Goal: Check status: Check status

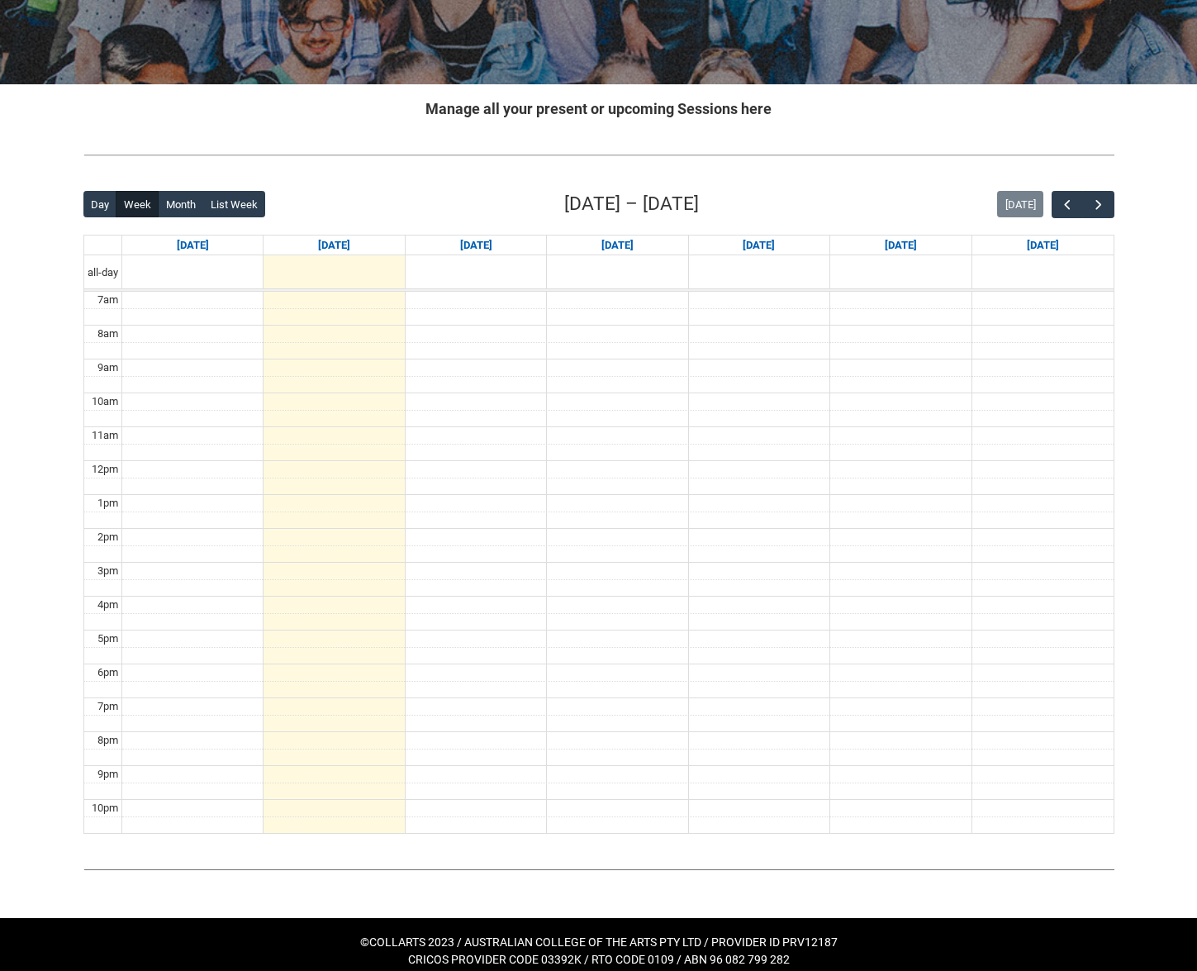
scroll to position [248, 0]
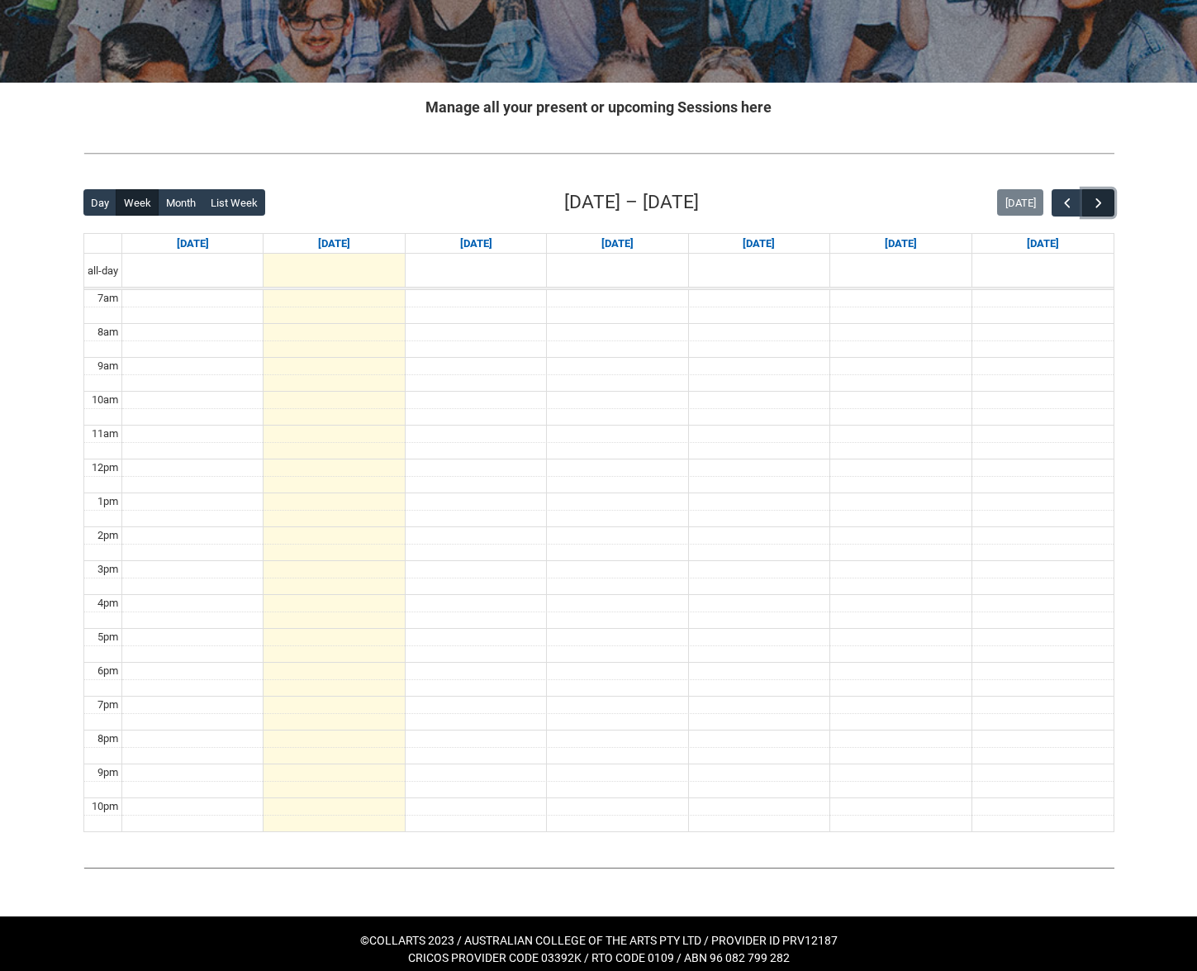
click at [1106, 198] on span "button" at bounding box center [1099, 203] width 17 height 17
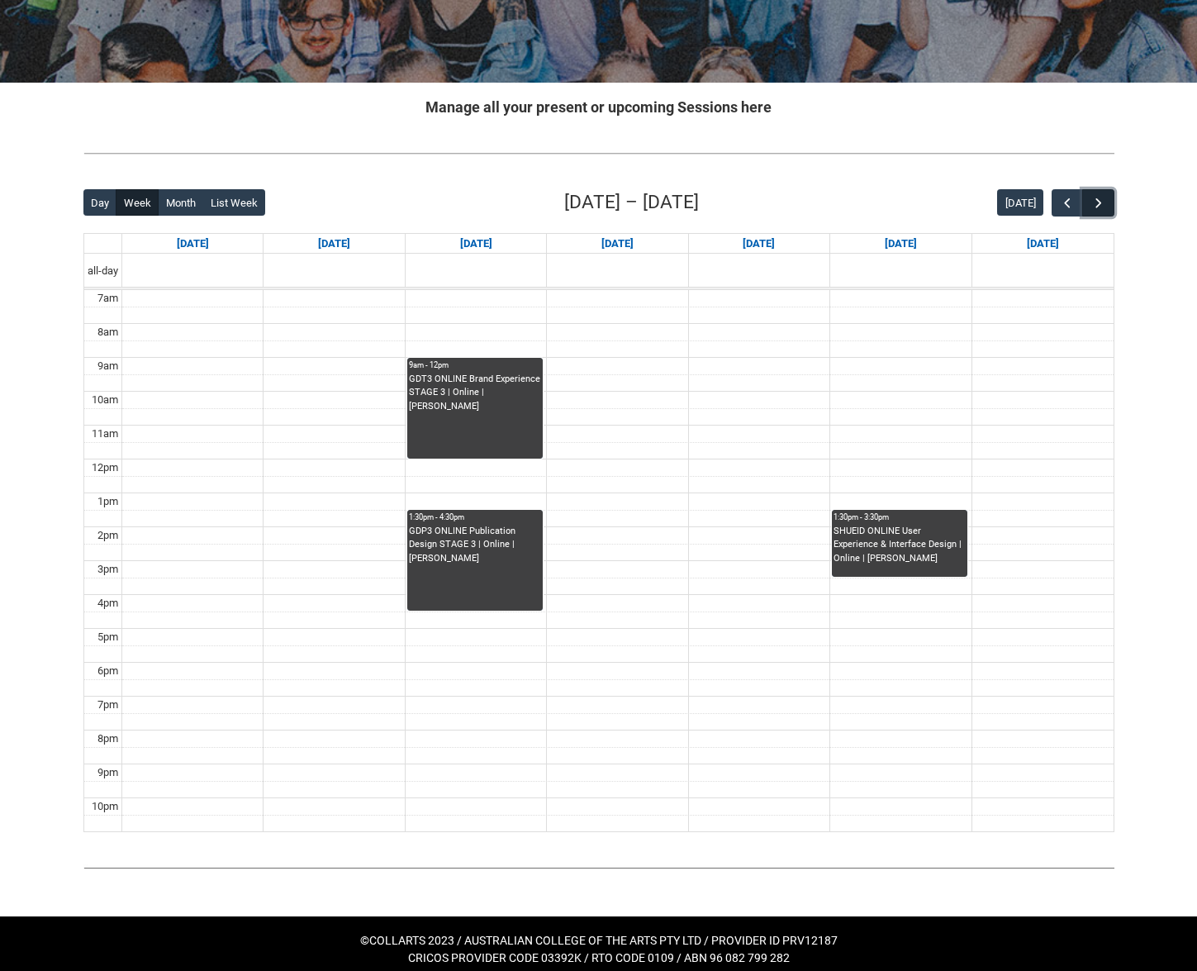
click at [1106, 198] on span "button" at bounding box center [1099, 203] width 17 height 17
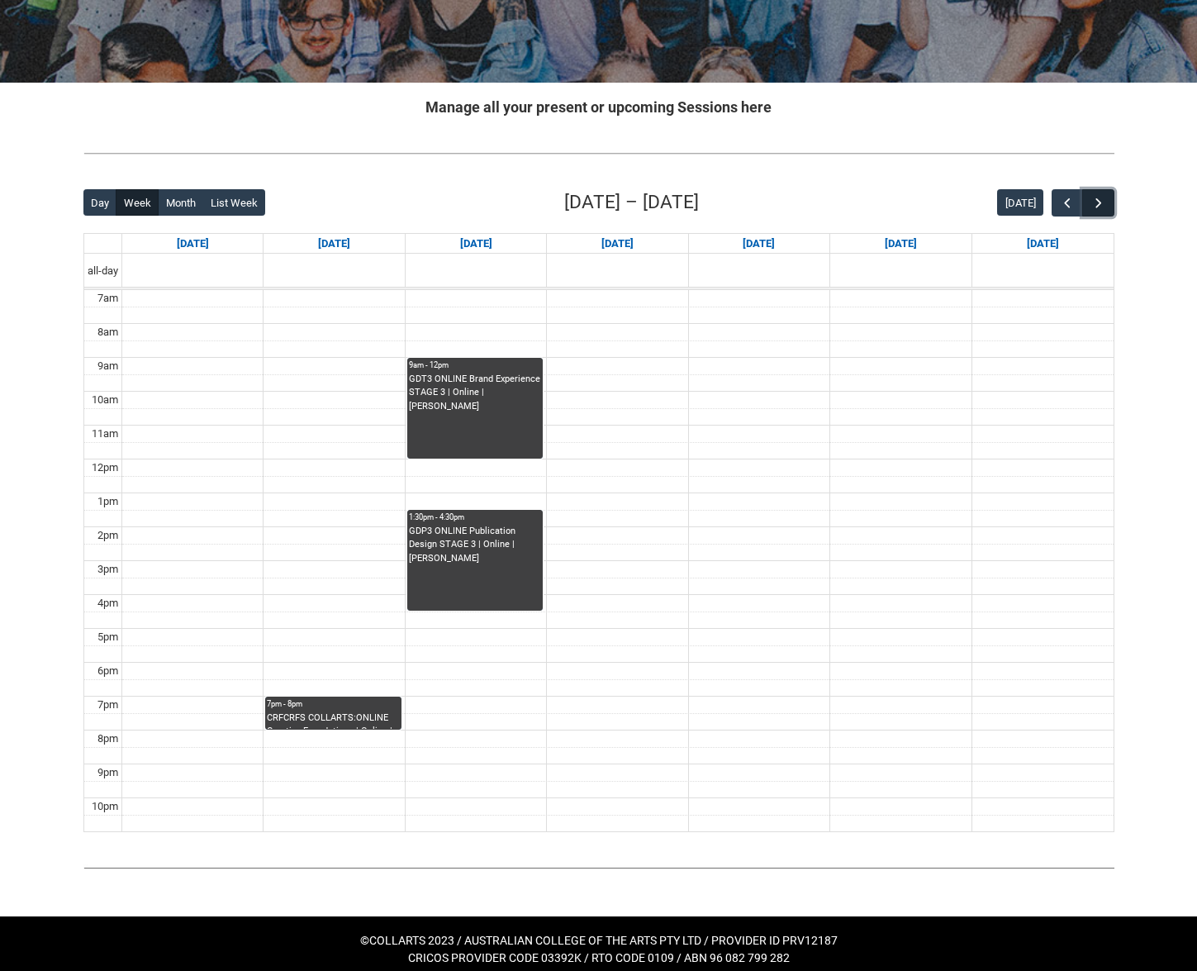
click at [1106, 198] on span "button" at bounding box center [1099, 203] width 17 height 17
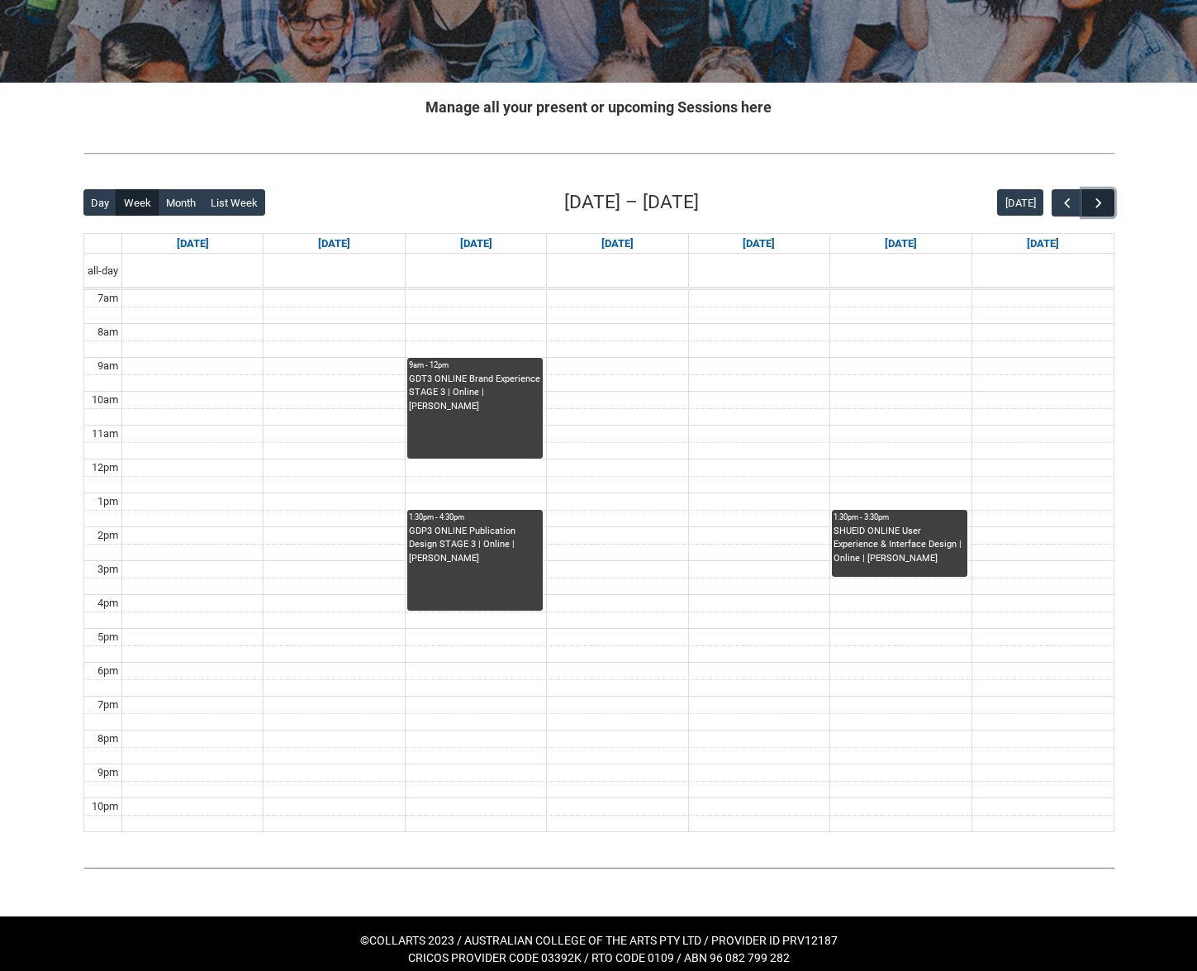
click at [1106, 198] on span "button" at bounding box center [1099, 203] width 17 height 17
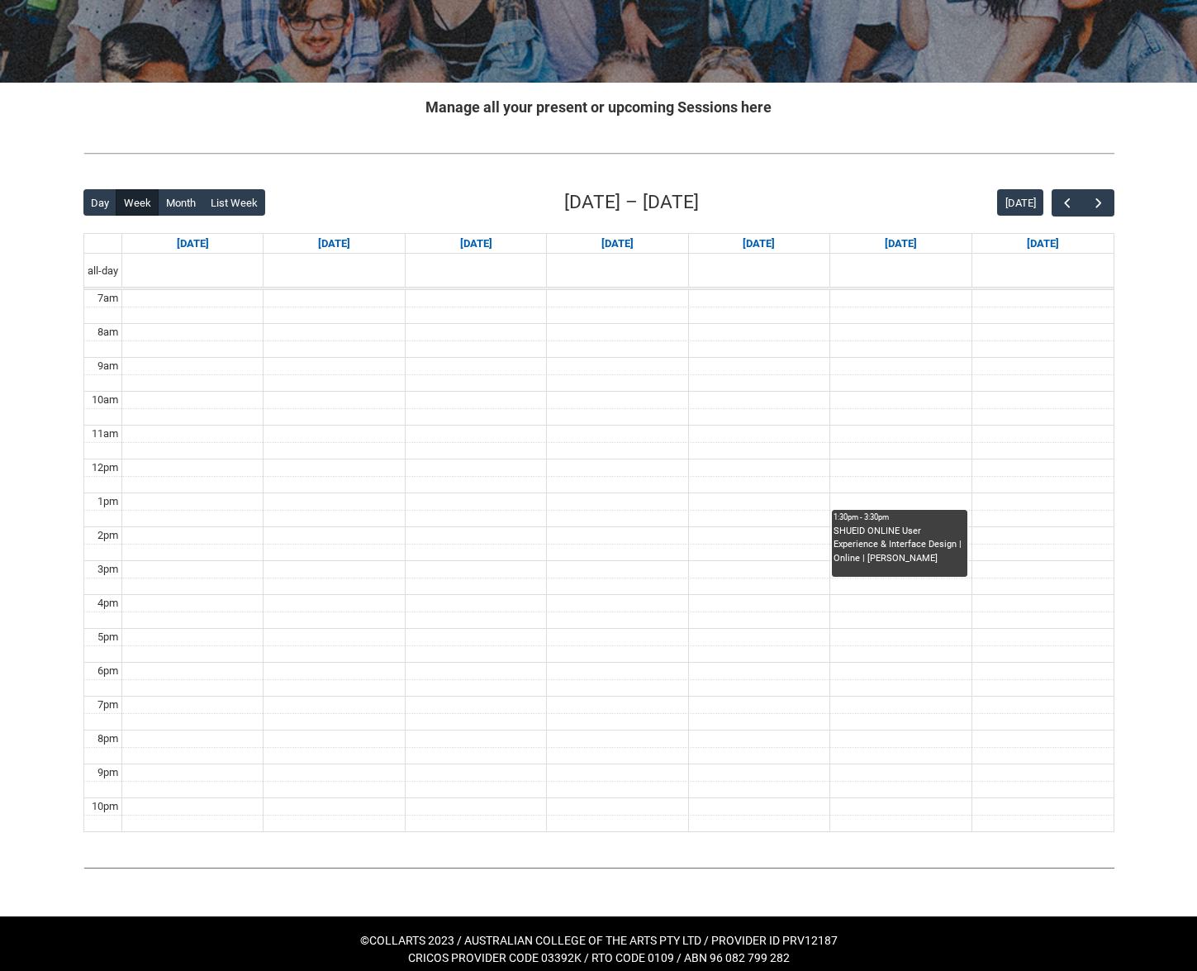
click at [1049, 193] on div "[DATE]" at bounding box center [1055, 202] width 117 height 27
click at [1068, 193] on button "button" at bounding box center [1067, 202] width 31 height 27
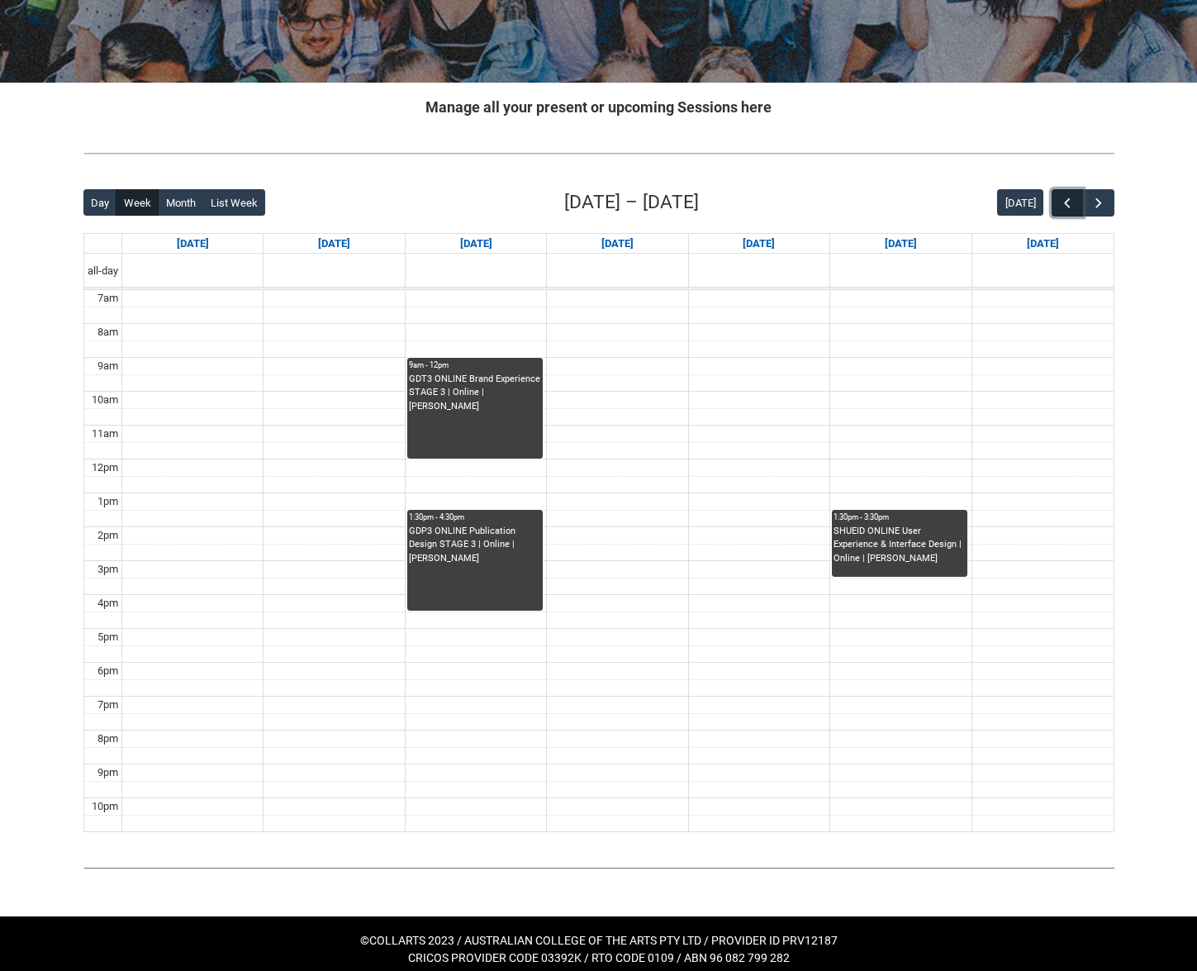
click at [1068, 193] on button "button" at bounding box center [1067, 202] width 31 height 27
click at [1068, 194] on button "button" at bounding box center [1067, 202] width 31 height 27
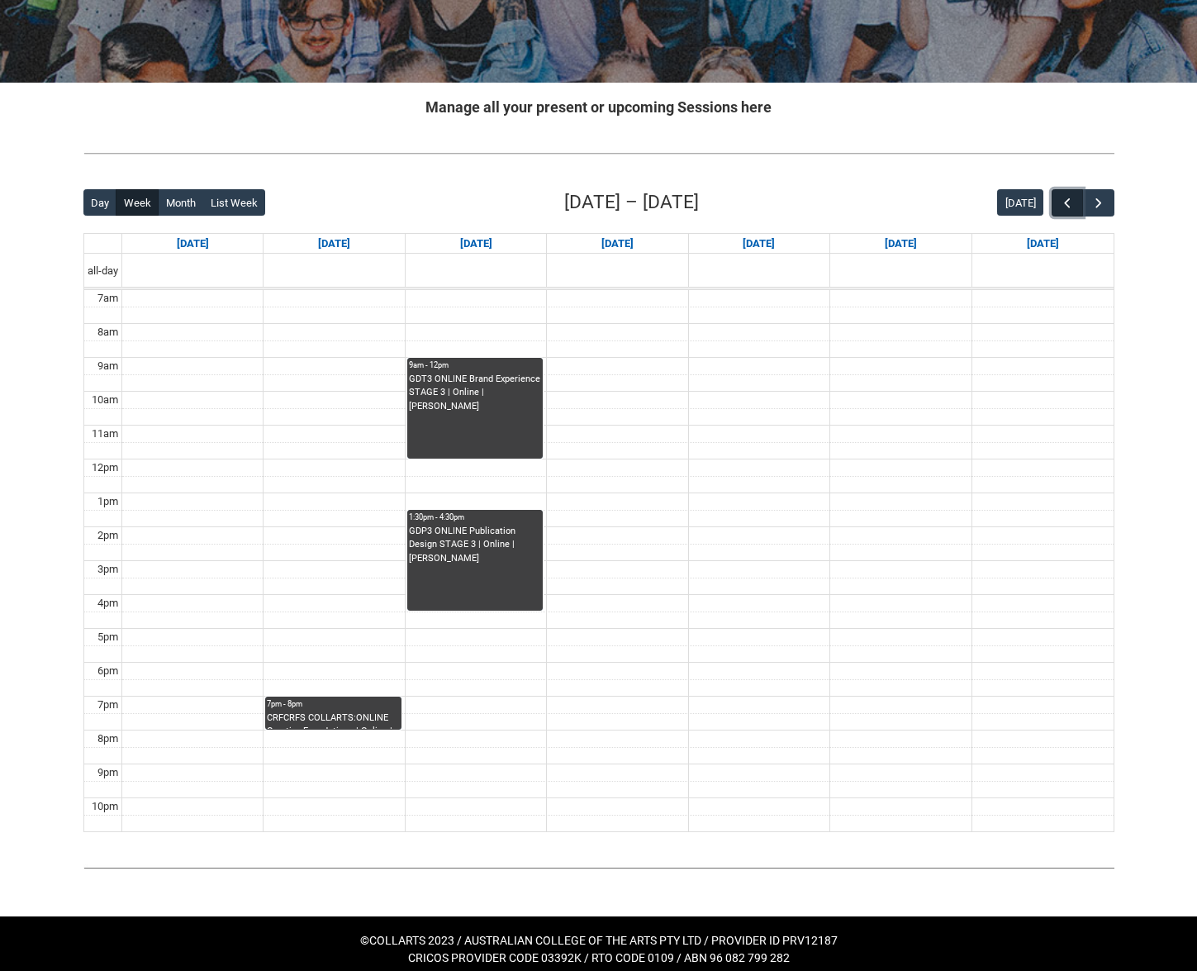
click at [1068, 194] on button "button" at bounding box center [1067, 202] width 31 height 27
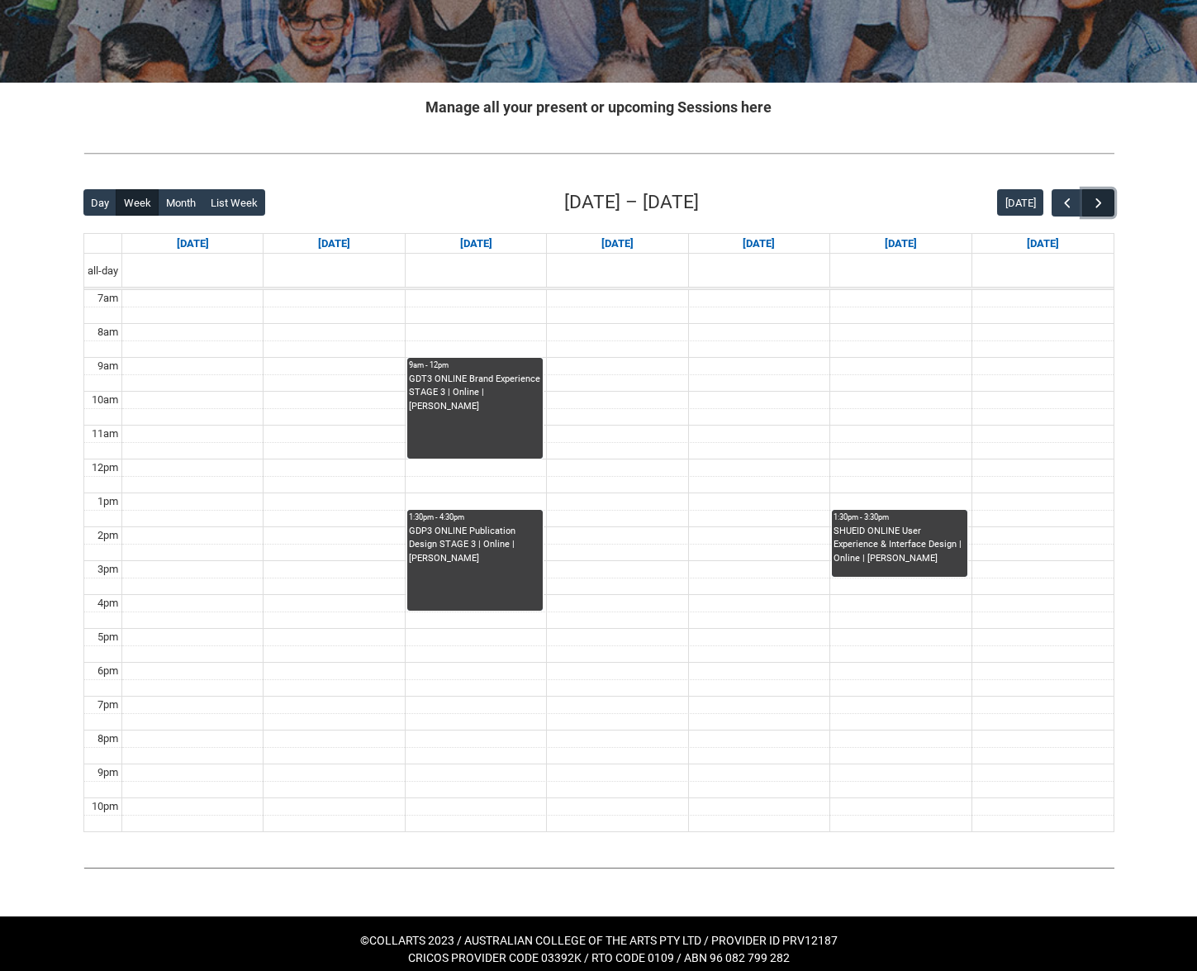
click at [1111, 195] on button "button" at bounding box center [1097, 202] width 31 height 27
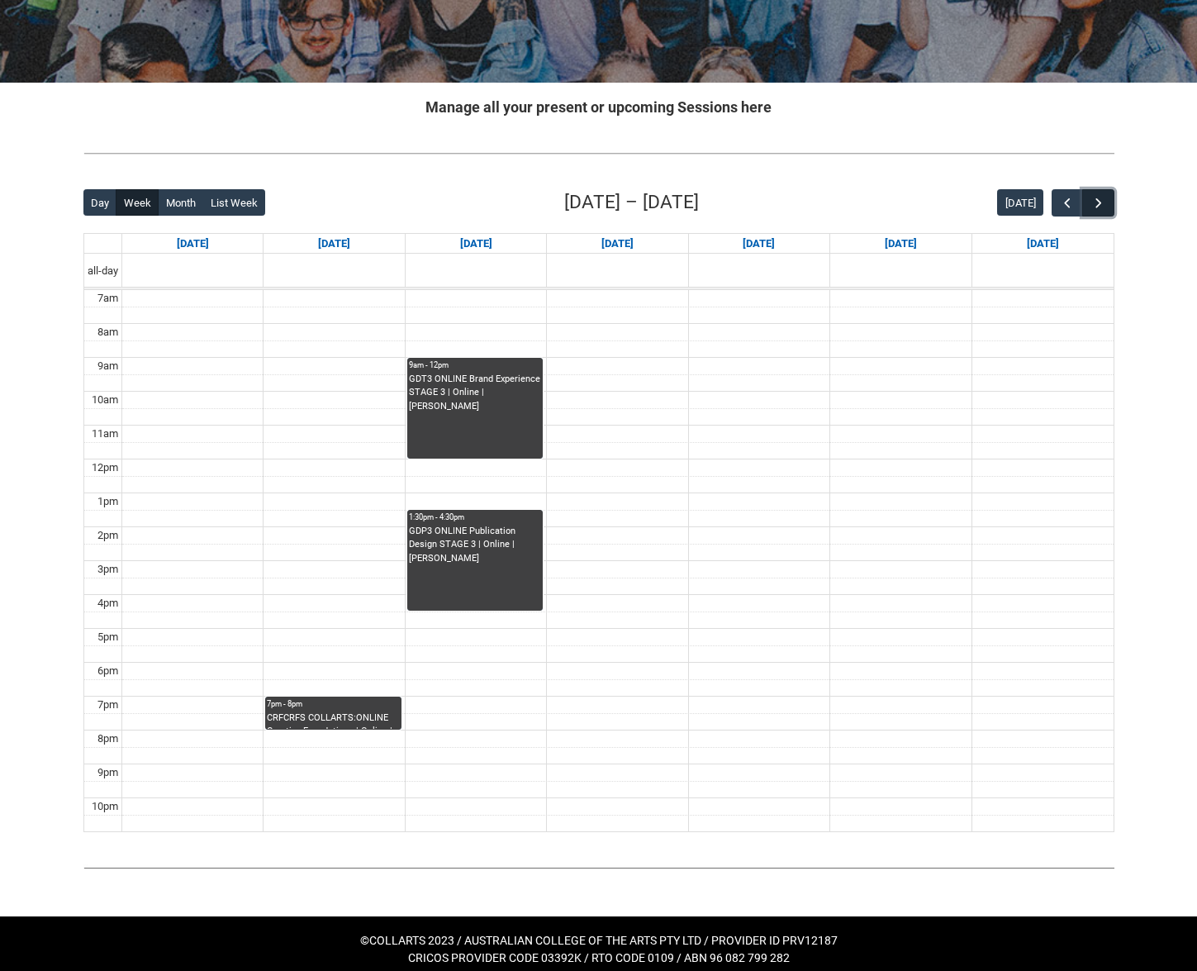
click at [1111, 195] on button "button" at bounding box center [1097, 202] width 31 height 27
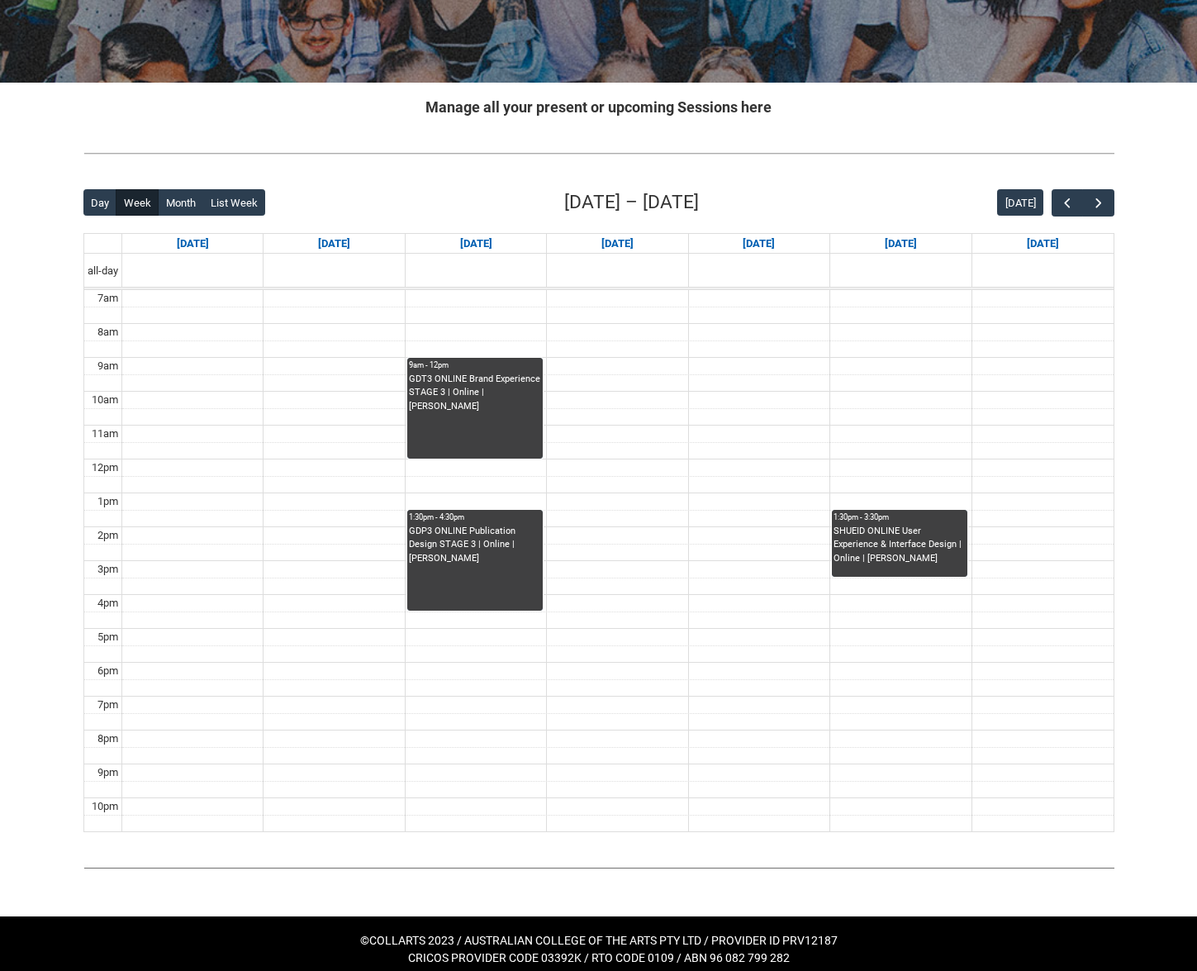
click at [1044, 196] on div "[DATE]" at bounding box center [1055, 202] width 117 height 27
click at [1055, 199] on button "button" at bounding box center [1067, 202] width 31 height 27
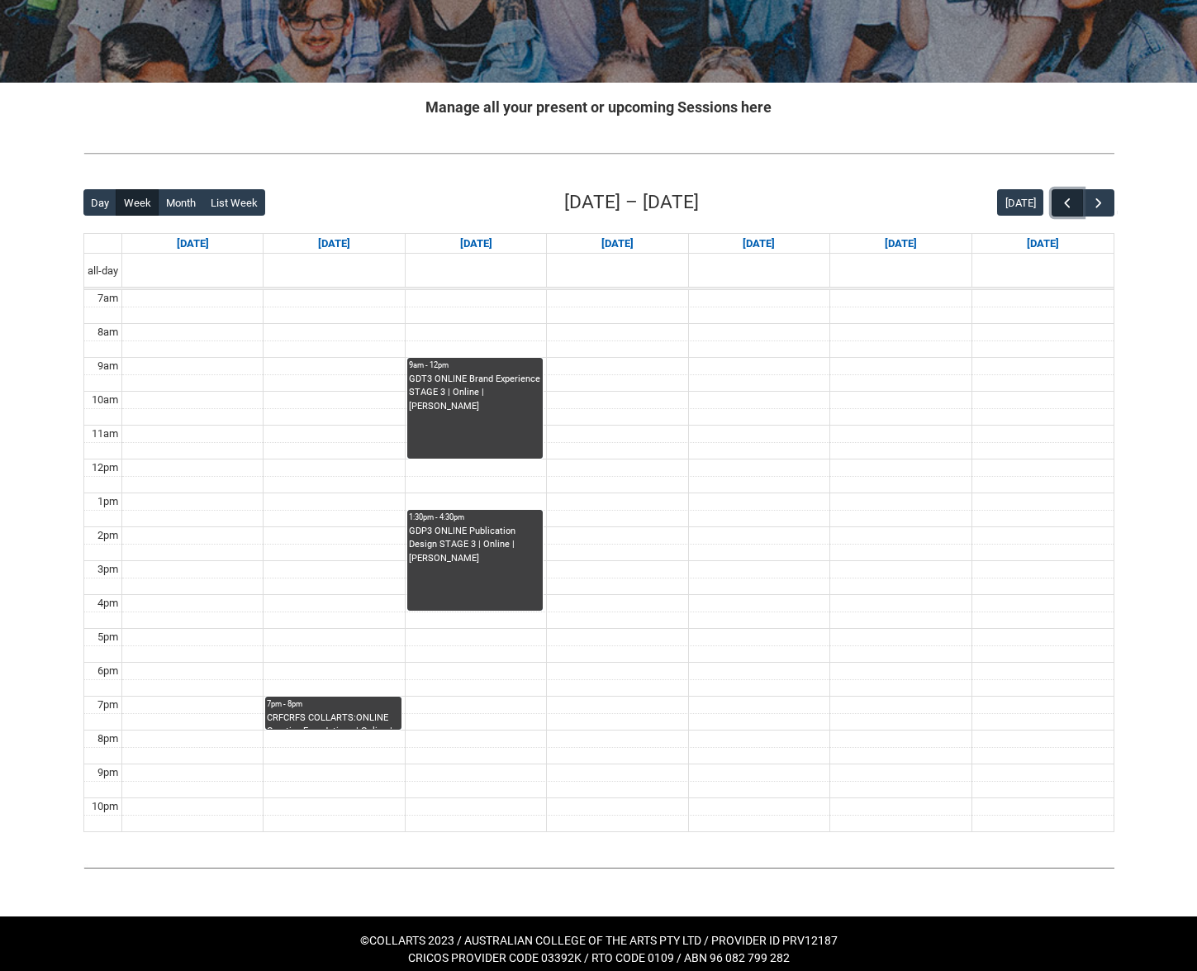
click at [1059, 199] on span "button" at bounding box center [1067, 203] width 17 height 17
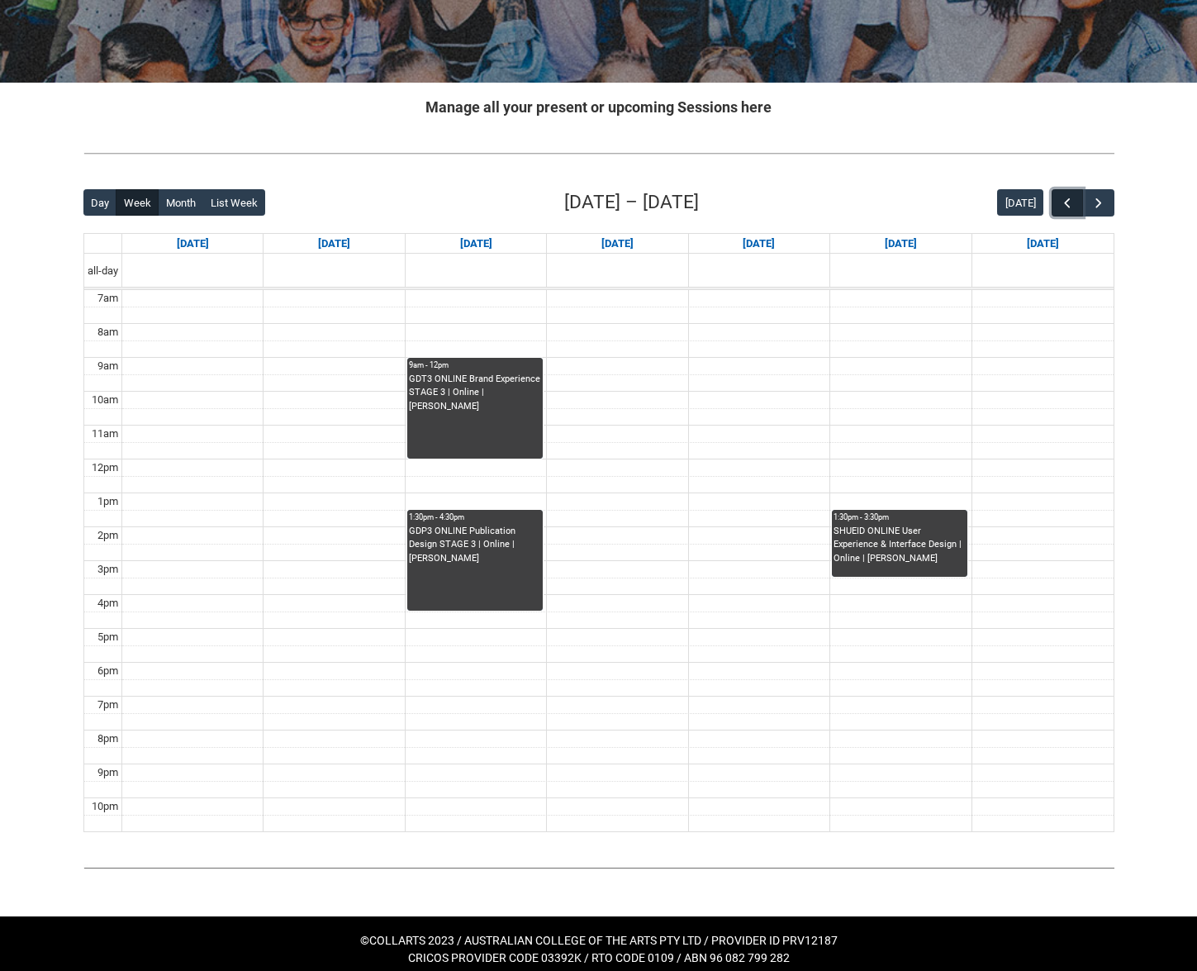
click at [1059, 199] on span "button" at bounding box center [1067, 203] width 17 height 17
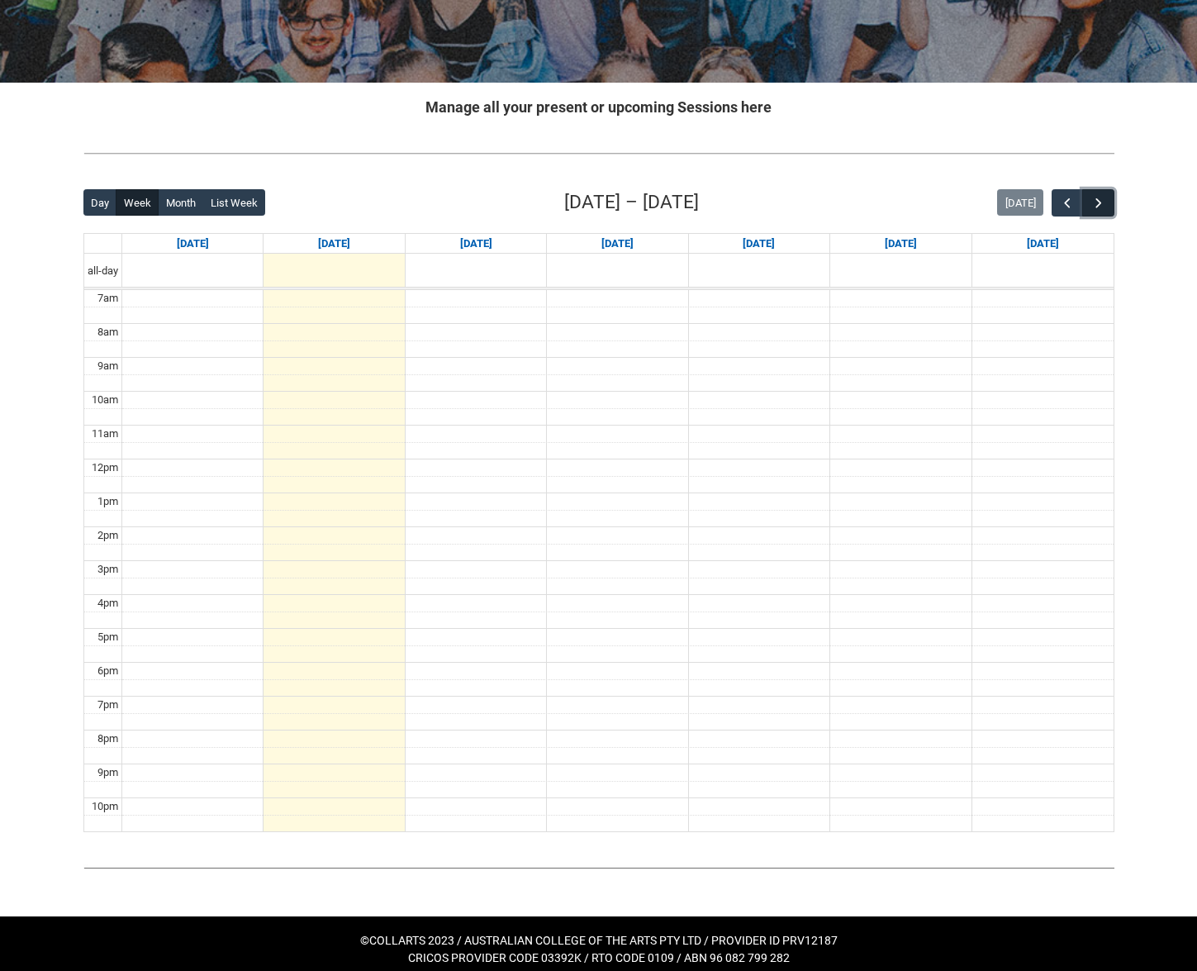
click at [1098, 192] on button "button" at bounding box center [1097, 202] width 31 height 27
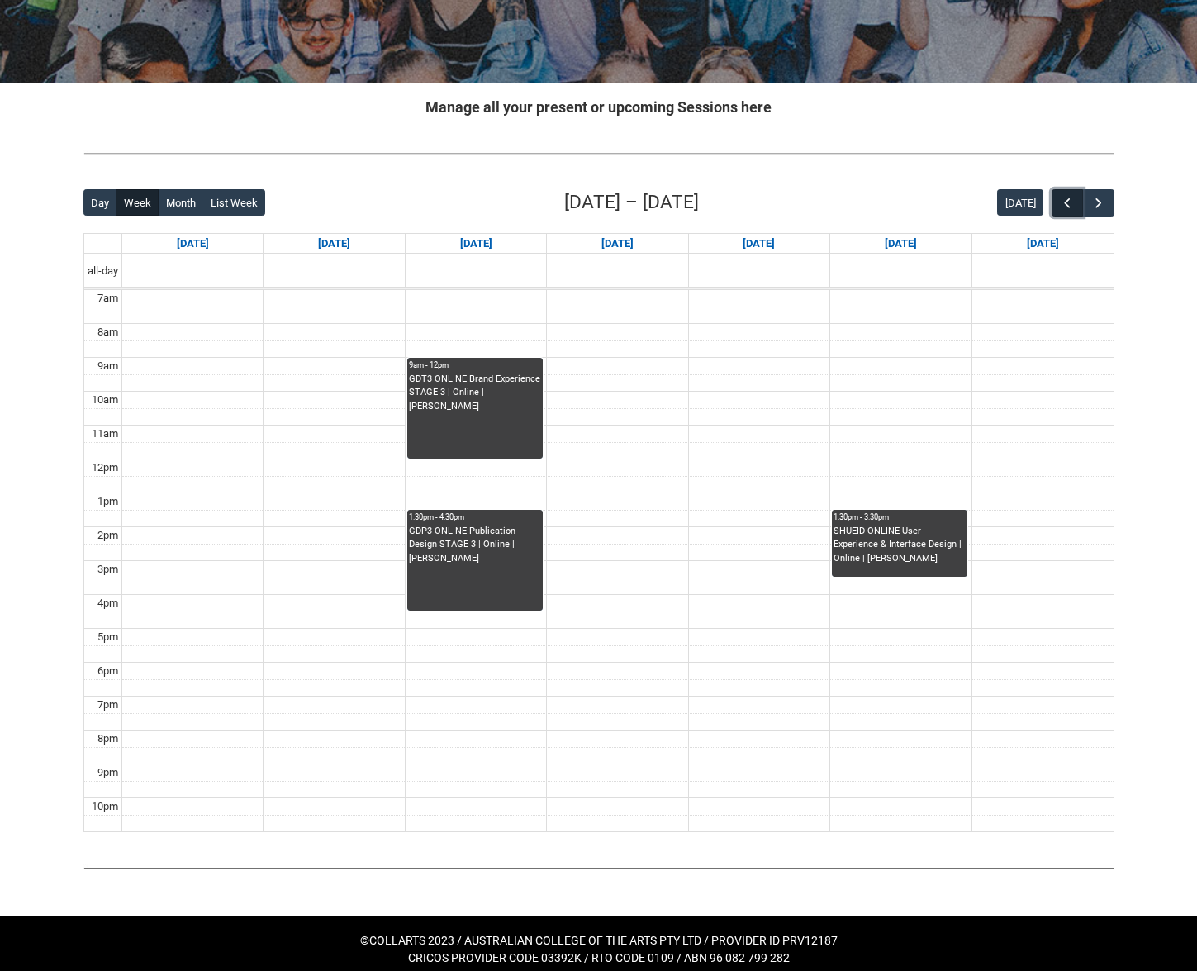
click at [1065, 202] on span "button" at bounding box center [1067, 203] width 17 height 17
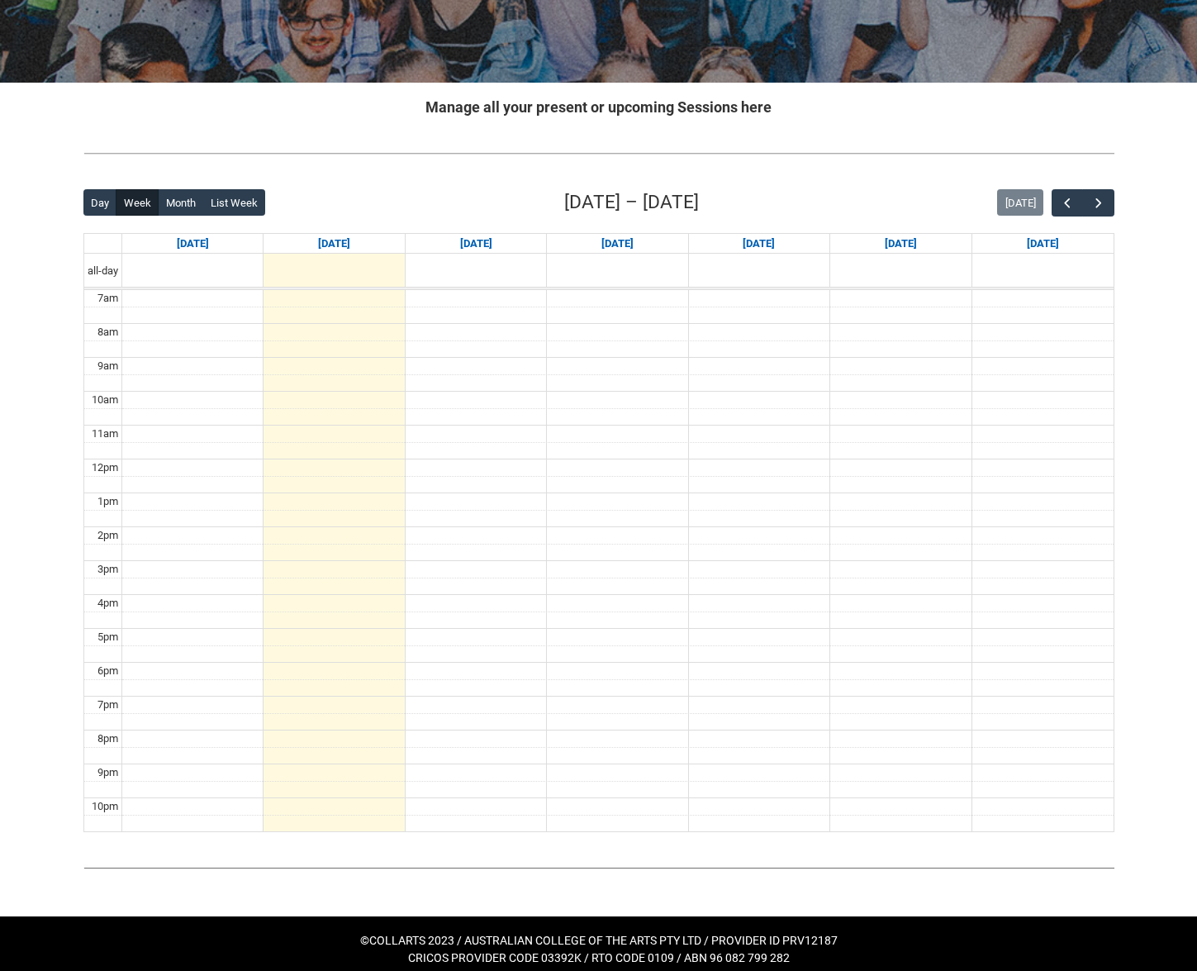
click at [1115, 208] on div "Back Loading... This page should update in a few seconds... Day Week Month List…" at bounding box center [599, 510] width 1058 height 670
click at [1098, 208] on span "button" at bounding box center [1099, 203] width 17 height 17
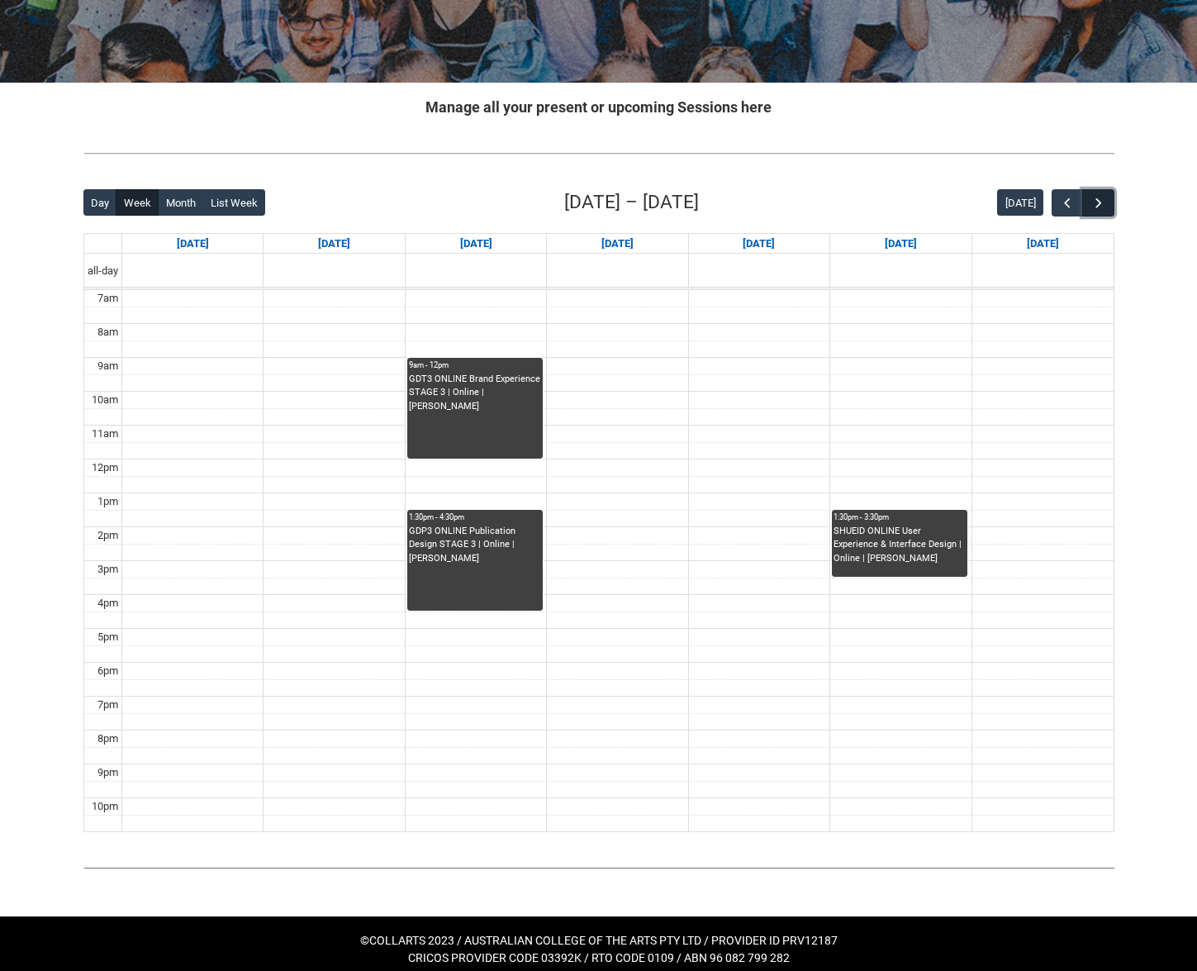
click at [1098, 208] on span "button" at bounding box center [1099, 203] width 17 height 17
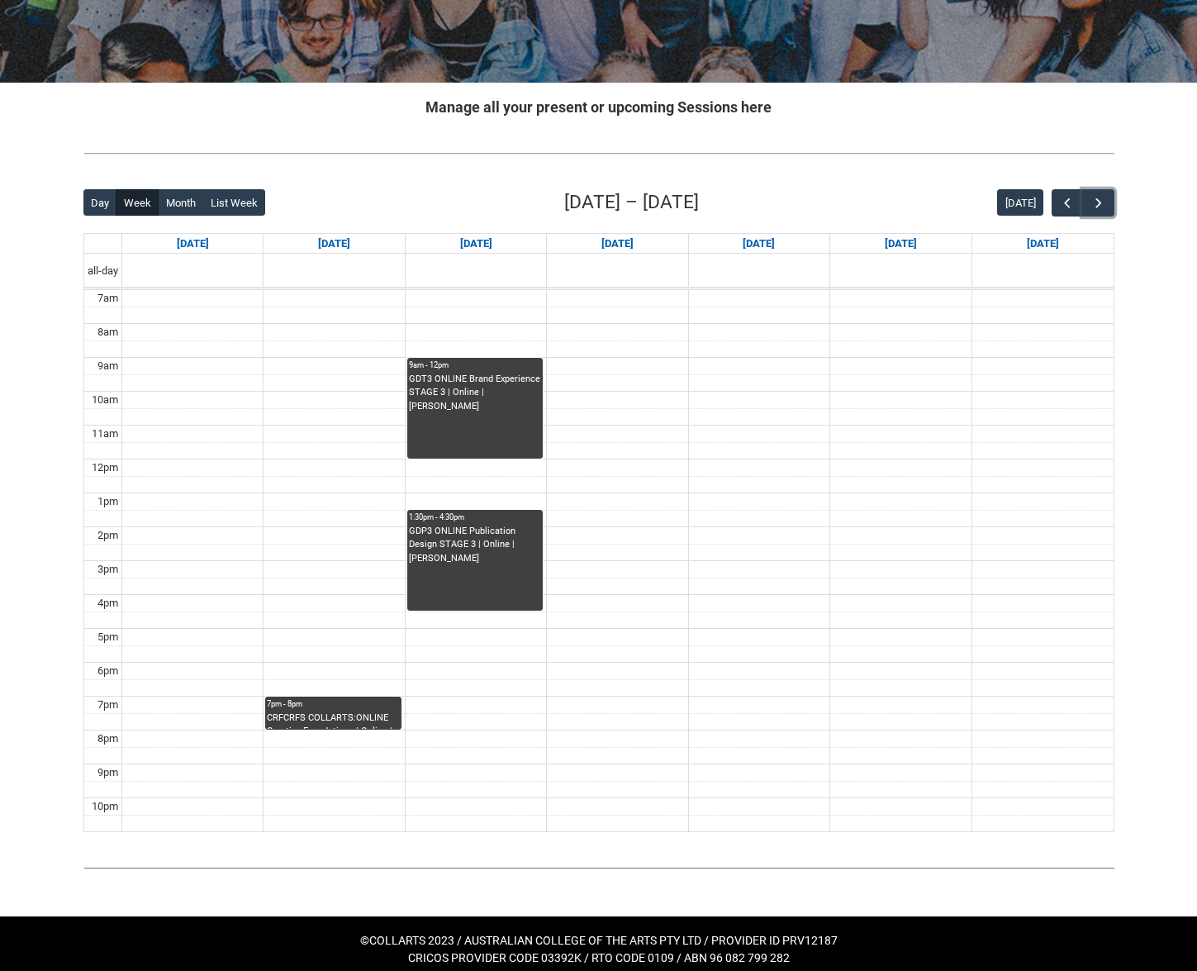
click at [364, 713] on div "CRFCRFS COLLARTS:ONLINE Creative Foundations | Online | [PERSON_NAME]" at bounding box center [333, 720] width 132 height 18
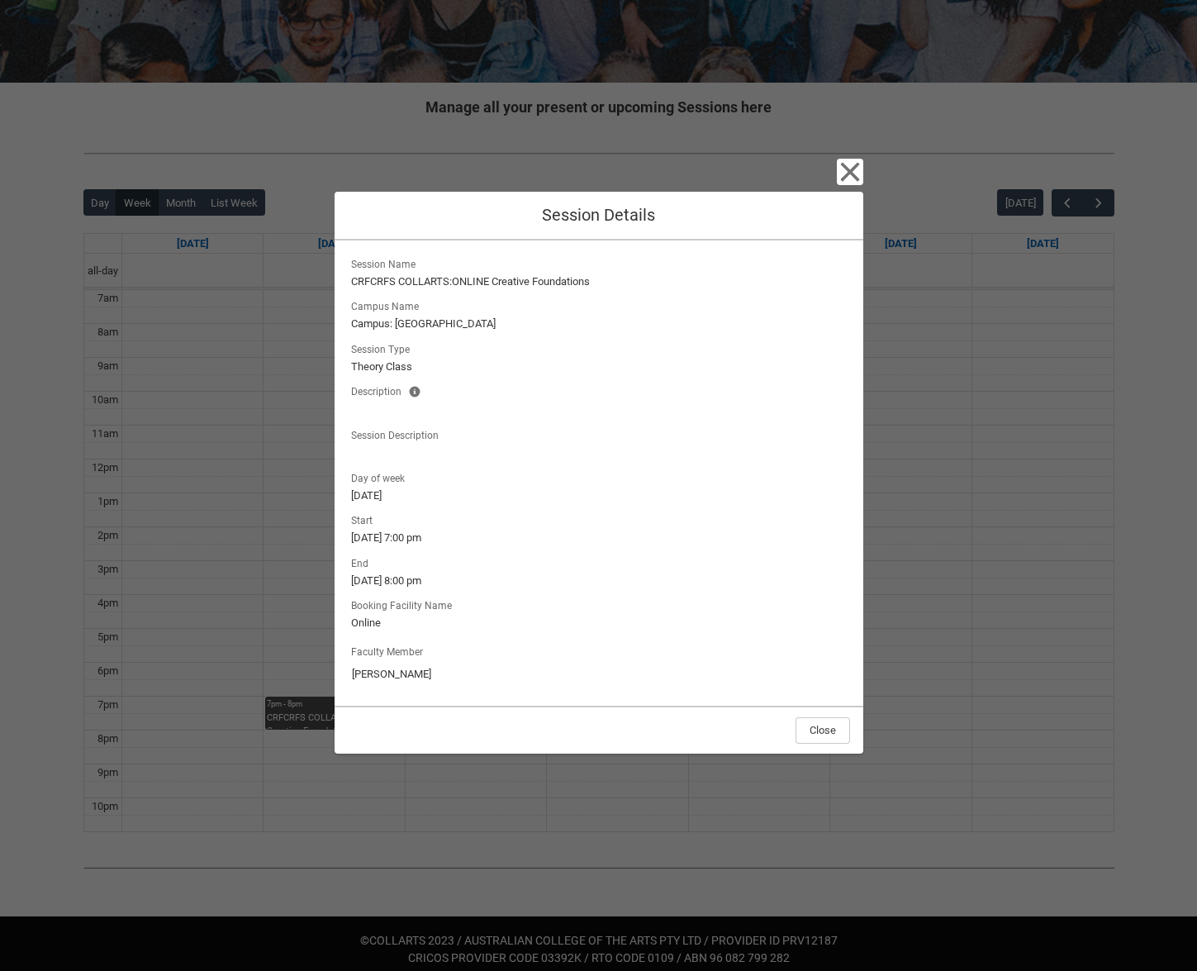
click at [278, 673] on div "Close Session Details Session Name CRFCRFS COLLARTS:ONLINE Creative Foundations…" at bounding box center [598, 485] width 1197 height 971
click at [849, 173] on icon "button" at bounding box center [849, 171] width 19 height 19
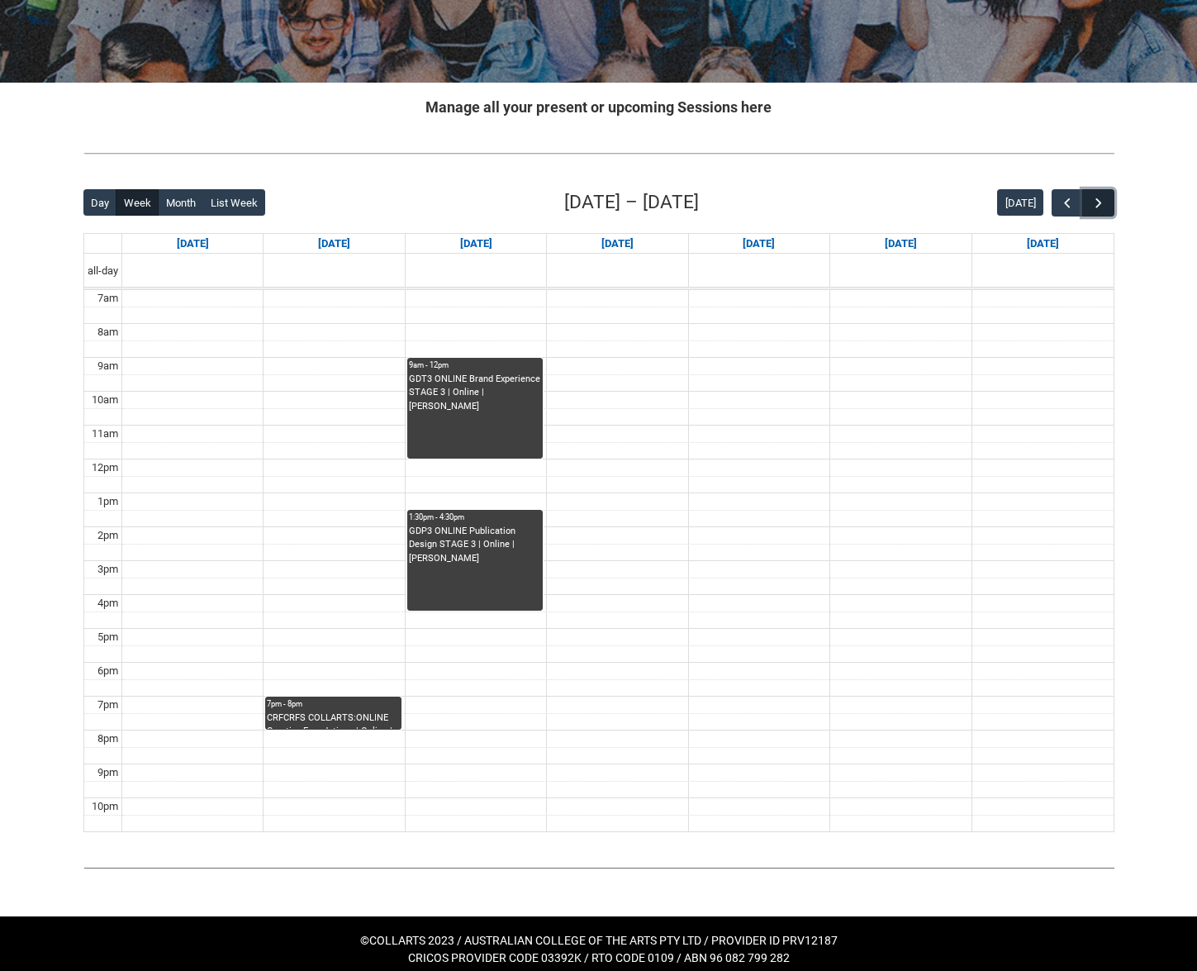
click at [1097, 206] on span "button" at bounding box center [1099, 203] width 17 height 17
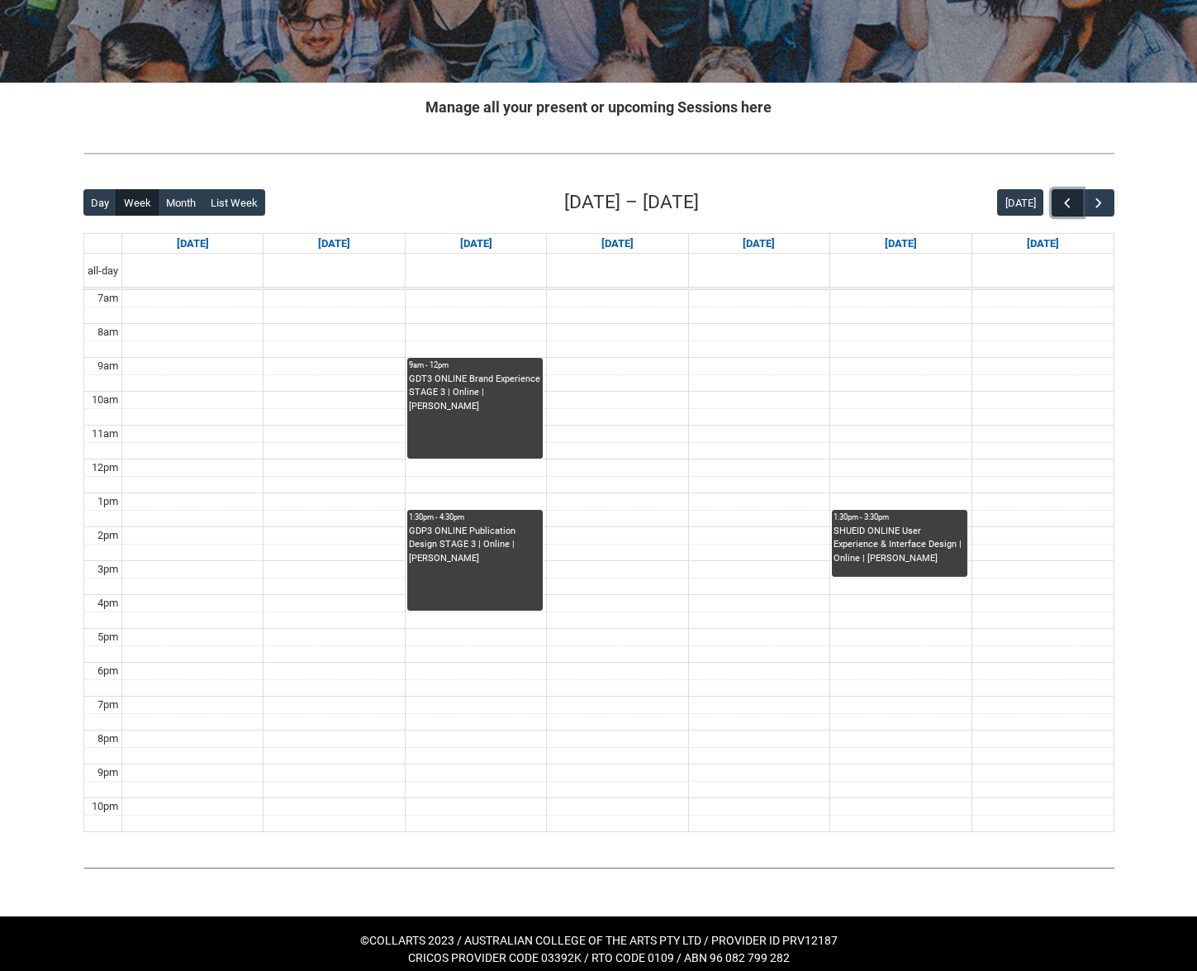
click at [1074, 199] on span "button" at bounding box center [1067, 203] width 17 height 17
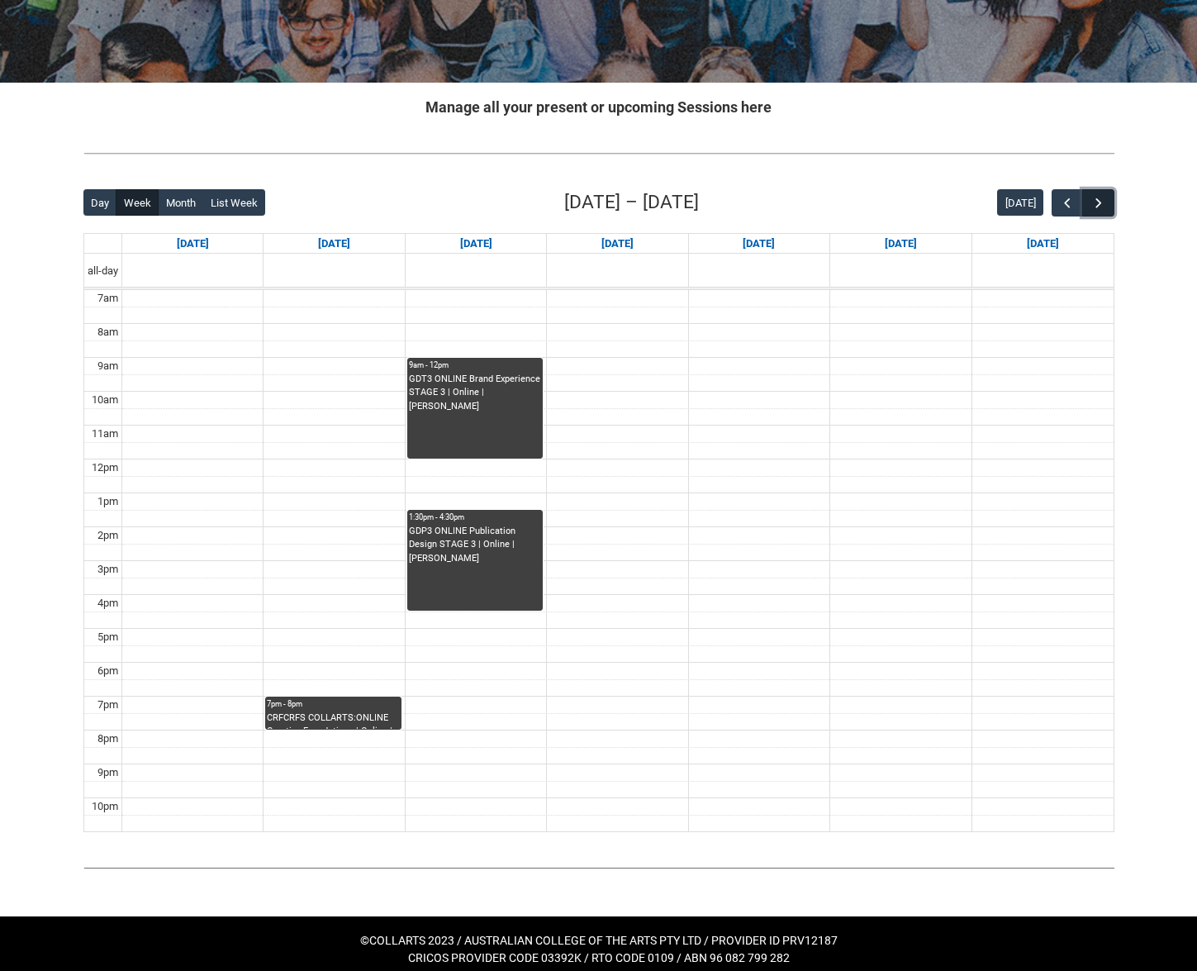
click at [1094, 196] on span "button" at bounding box center [1099, 203] width 17 height 17
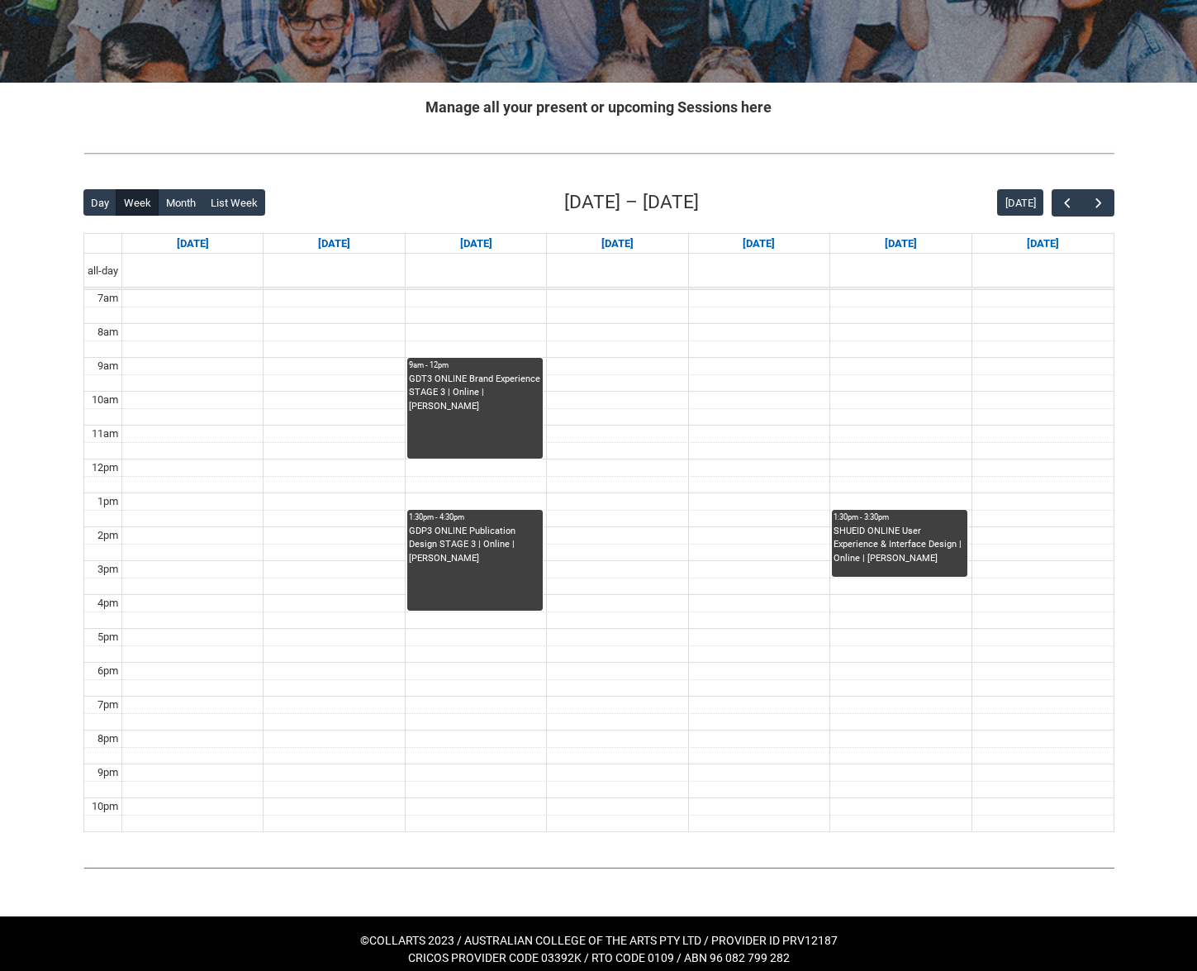
click at [1115, 197] on div "Back Loading... This page should update in a few seconds... Day Week Month List…" at bounding box center [599, 510] width 1058 height 670
click at [1105, 208] on span "button" at bounding box center [1099, 203] width 17 height 17
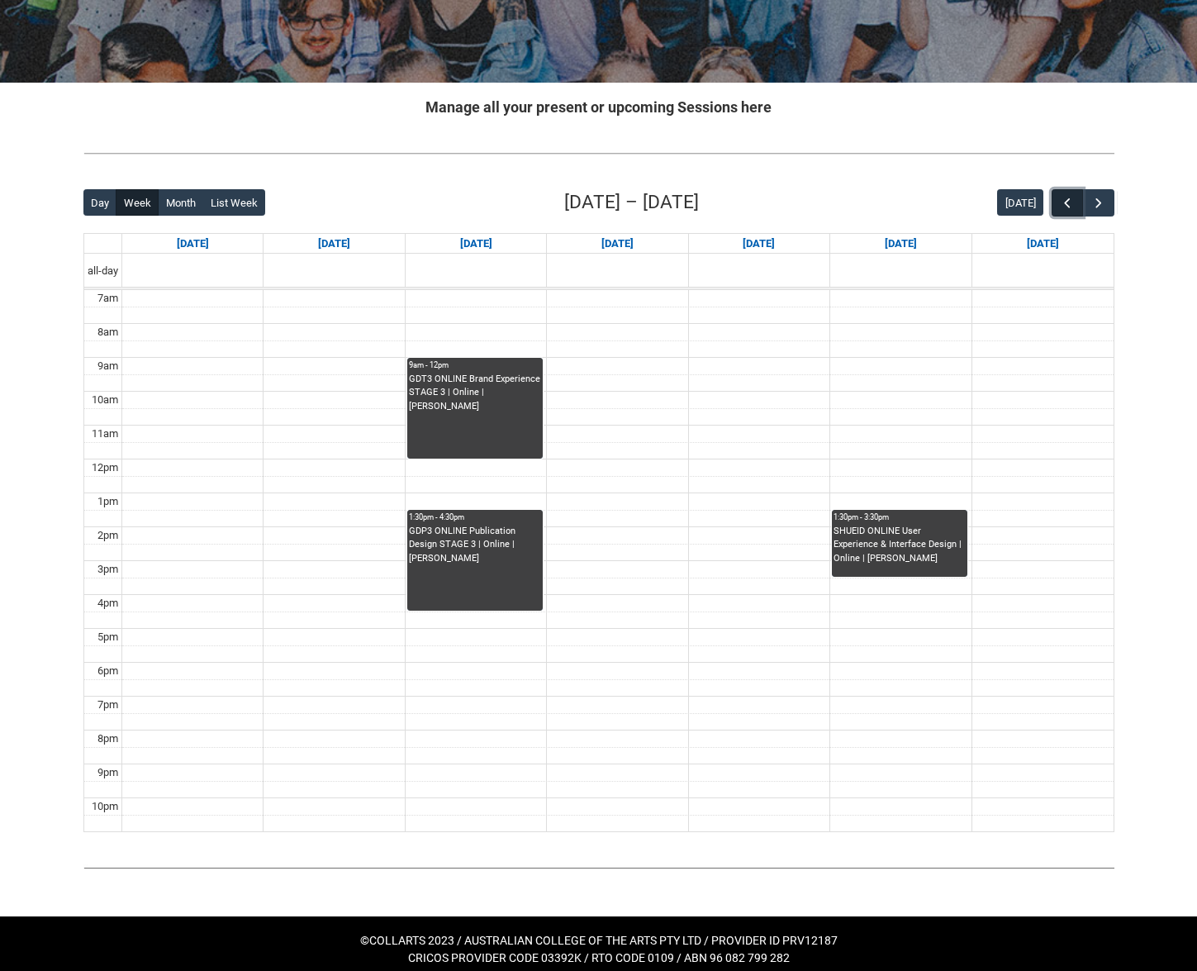
click at [1075, 207] on span "button" at bounding box center [1067, 203] width 17 height 17
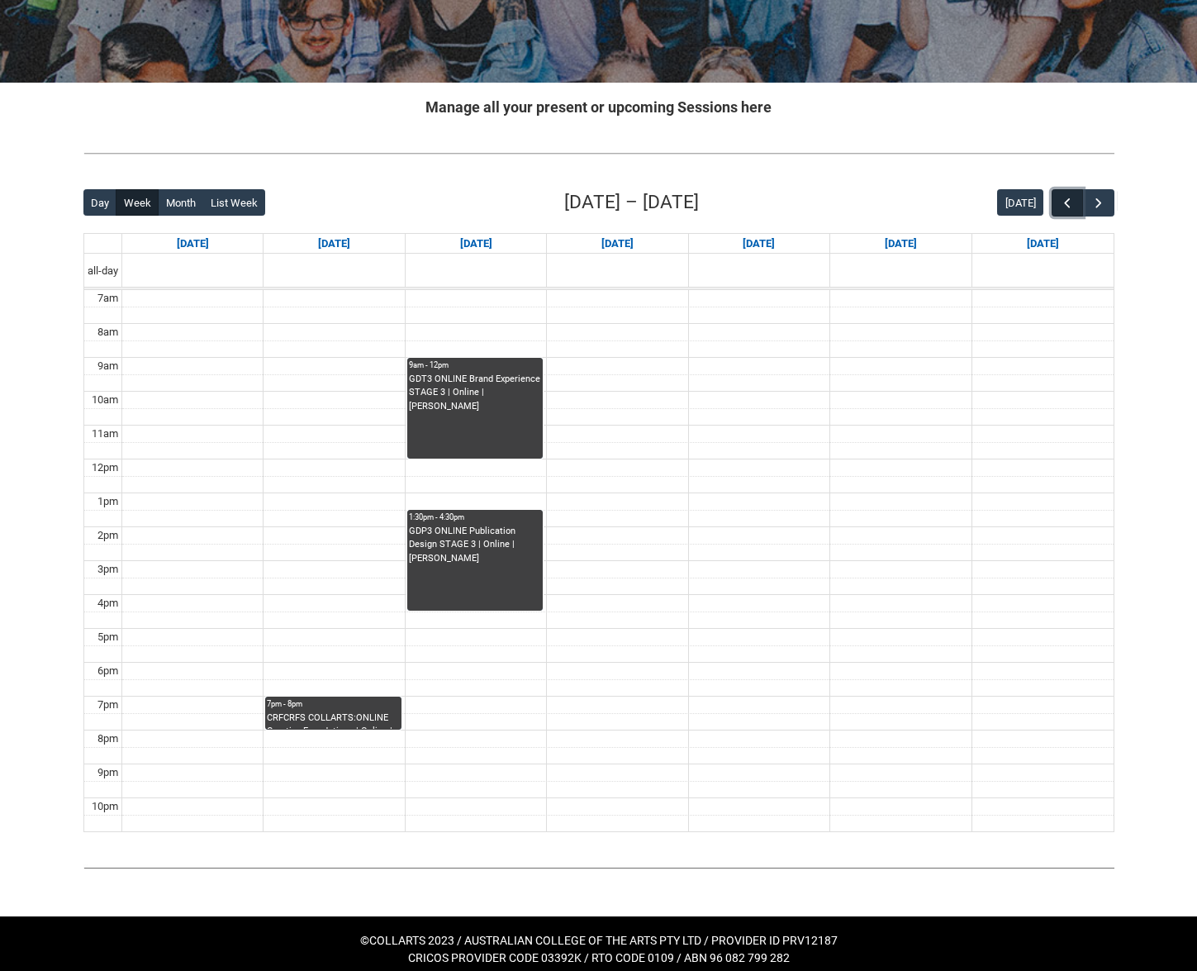
click at [1075, 207] on span "button" at bounding box center [1067, 203] width 17 height 17
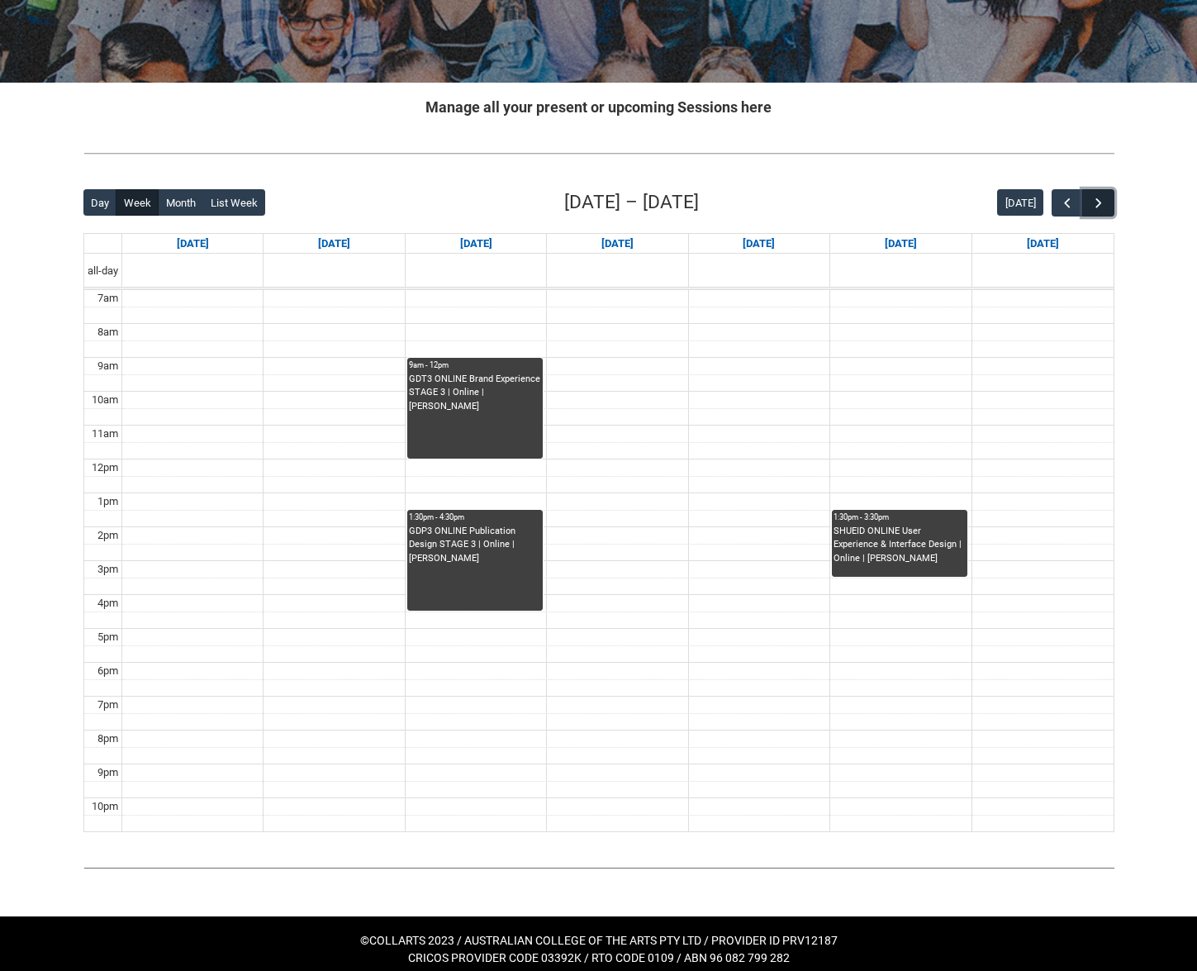
click at [1105, 209] on span "button" at bounding box center [1099, 203] width 17 height 17
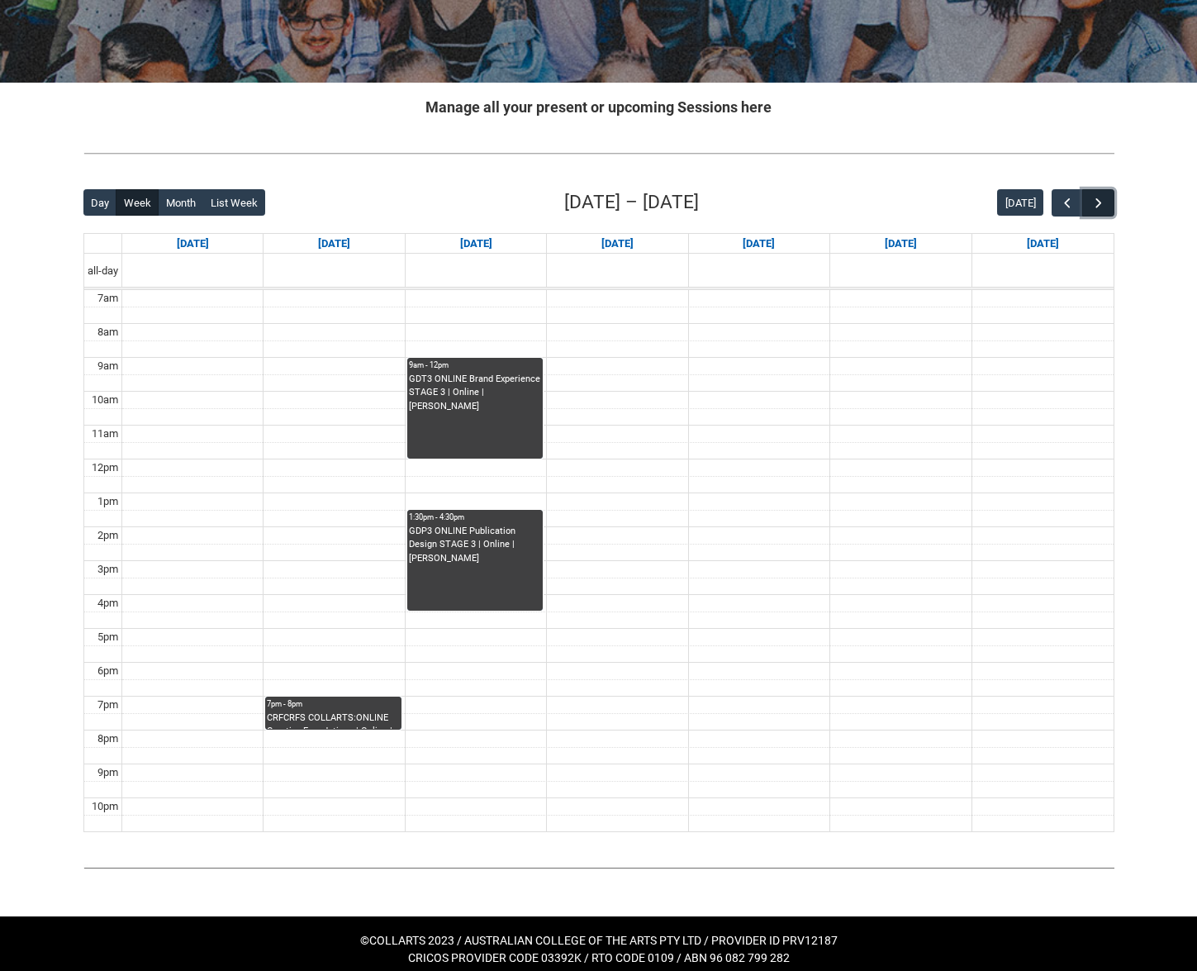
click at [1105, 209] on span "button" at bounding box center [1099, 203] width 17 height 17
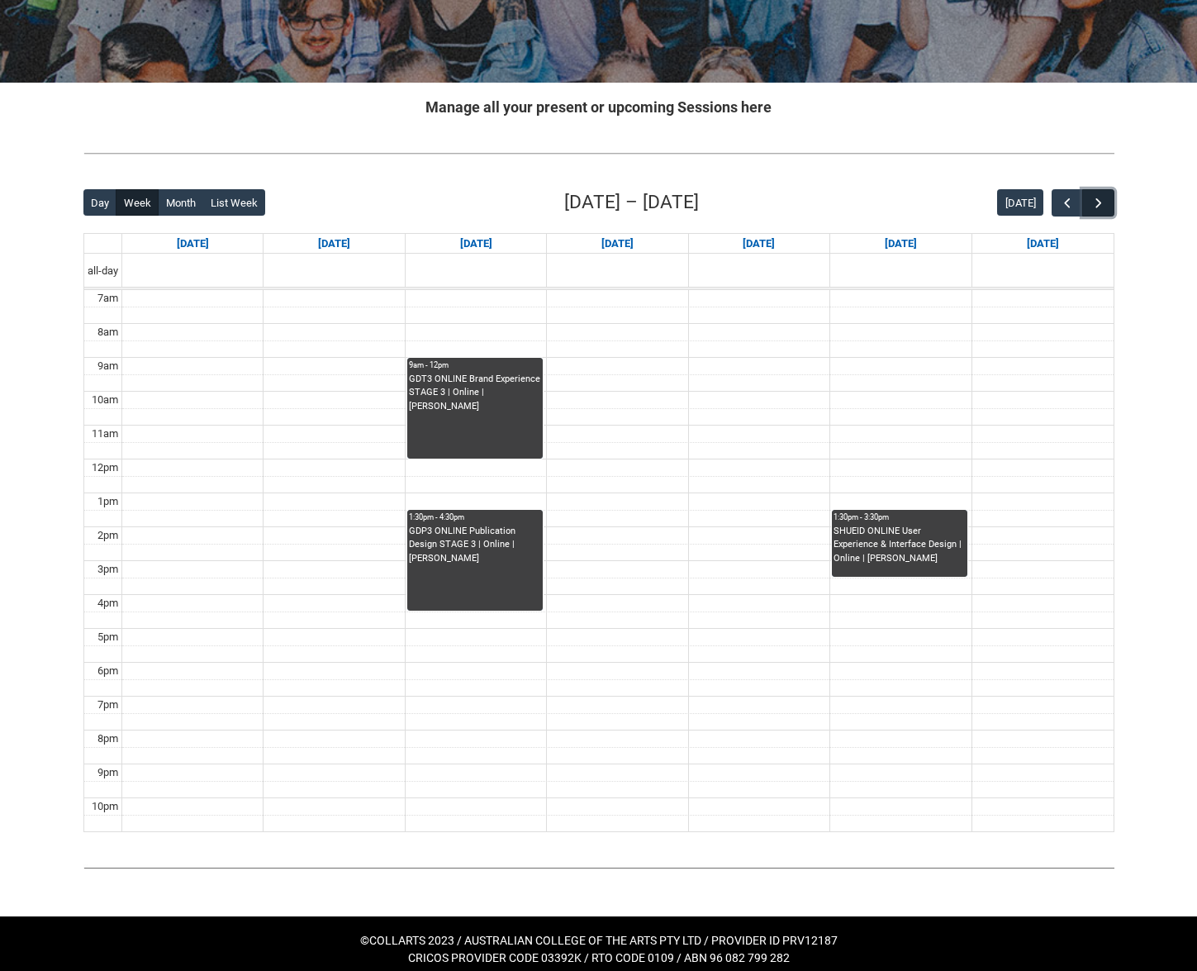
click at [1105, 209] on span "button" at bounding box center [1099, 203] width 17 height 17
click at [1074, 207] on span "button" at bounding box center [1067, 203] width 17 height 17
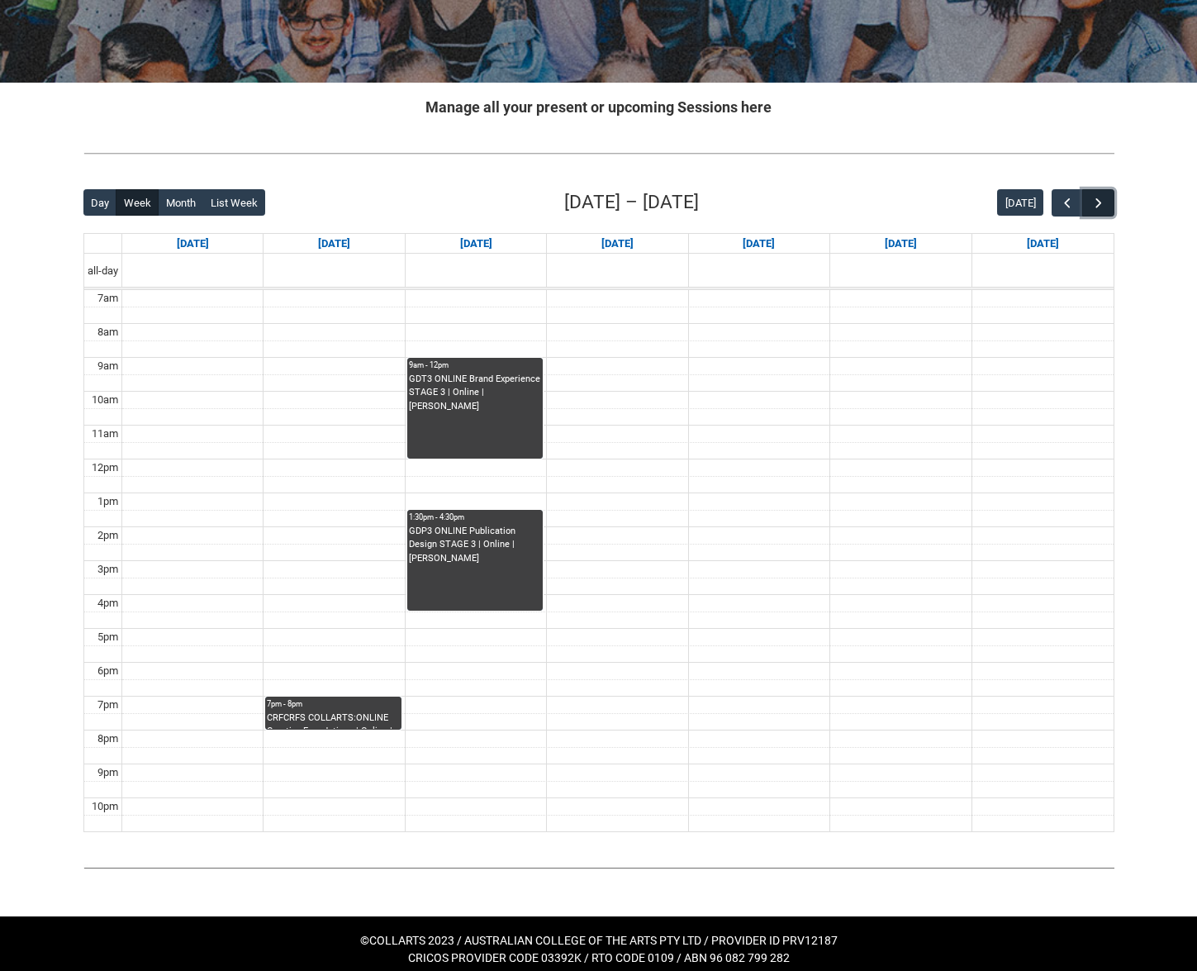
click at [1114, 210] on button "button" at bounding box center [1097, 202] width 31 height 27
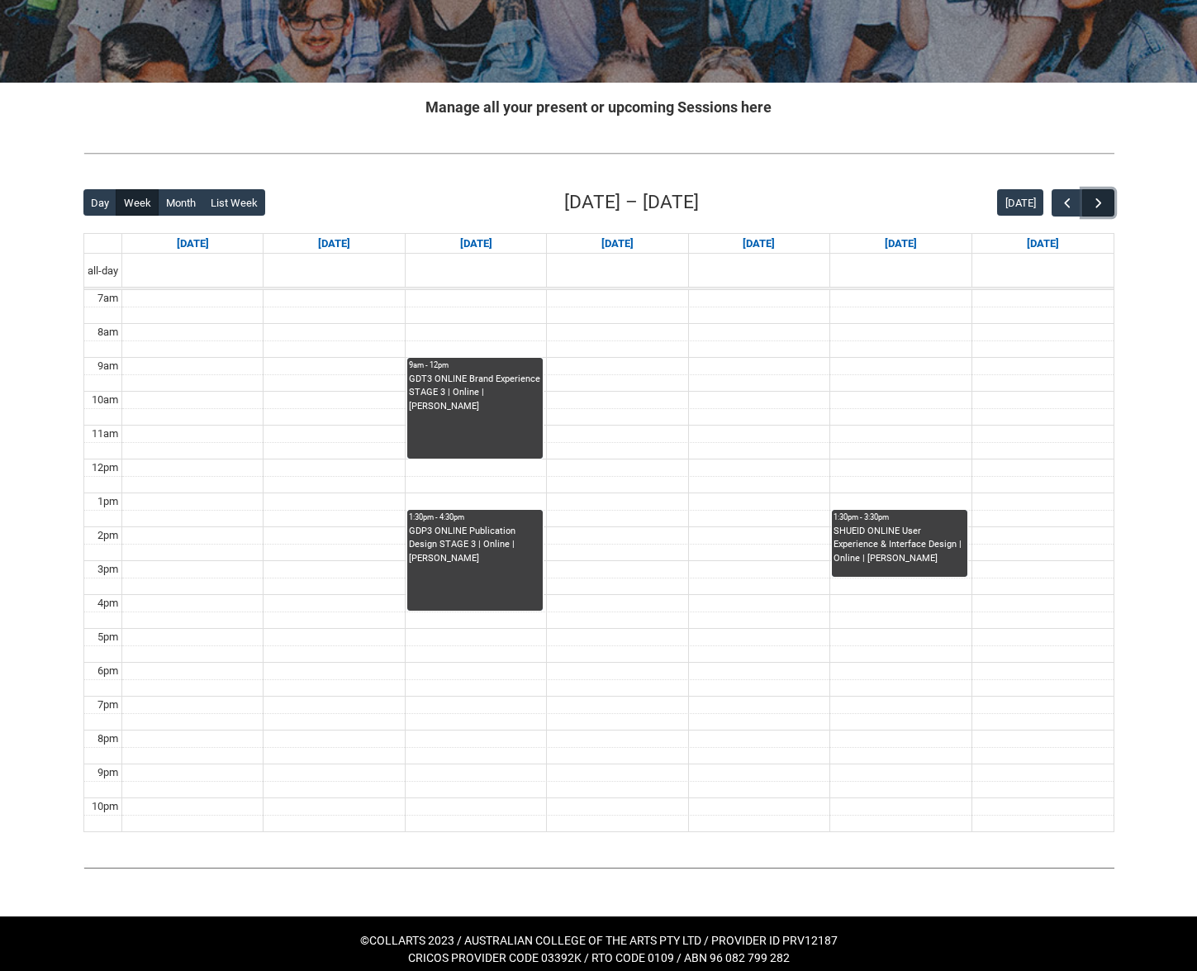
click at [1114, 210] on button "button" at bounding box center [1097, 202] width 31 height 27
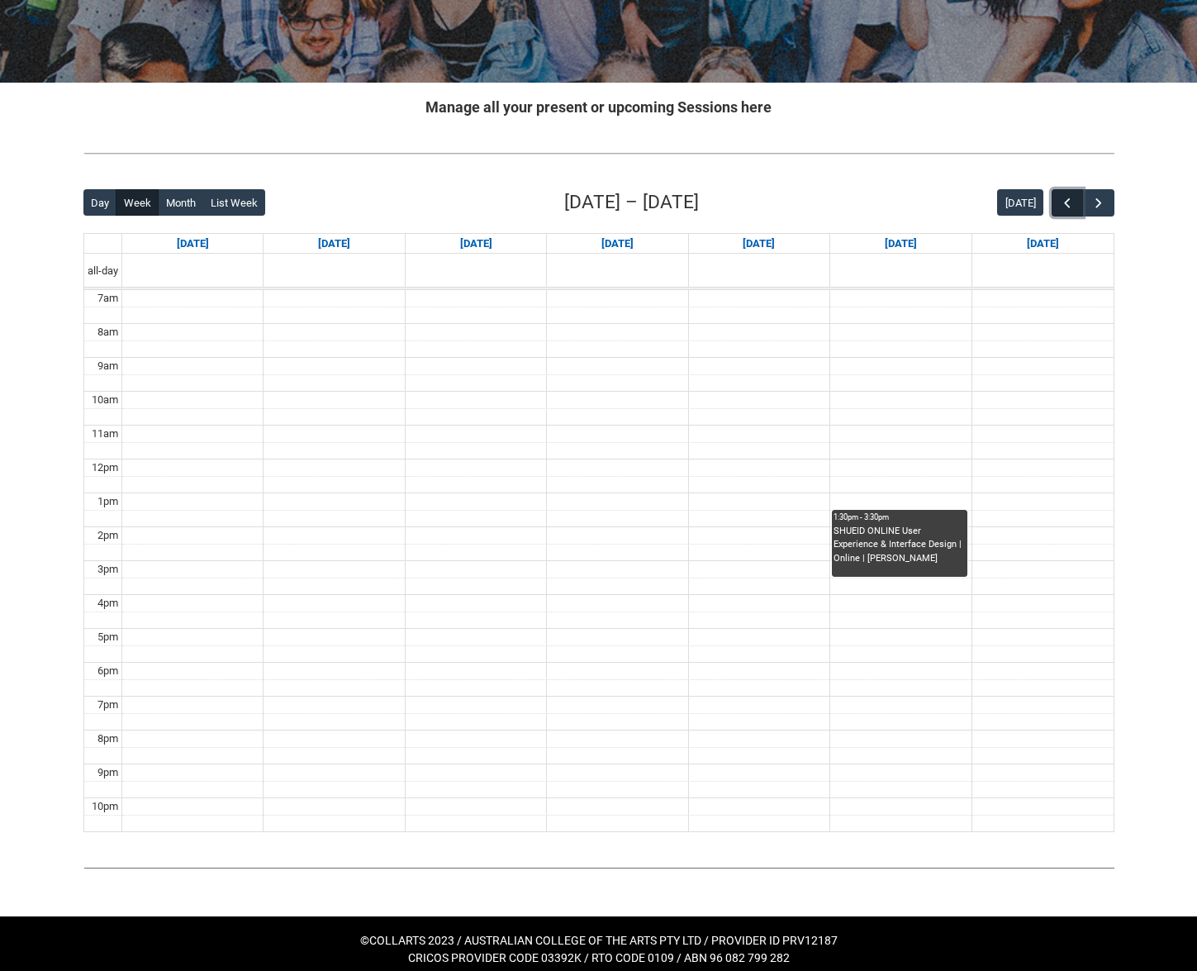
click at [1065, 206] on span "button" at bounding box center [1067, 203] width 17 height 17
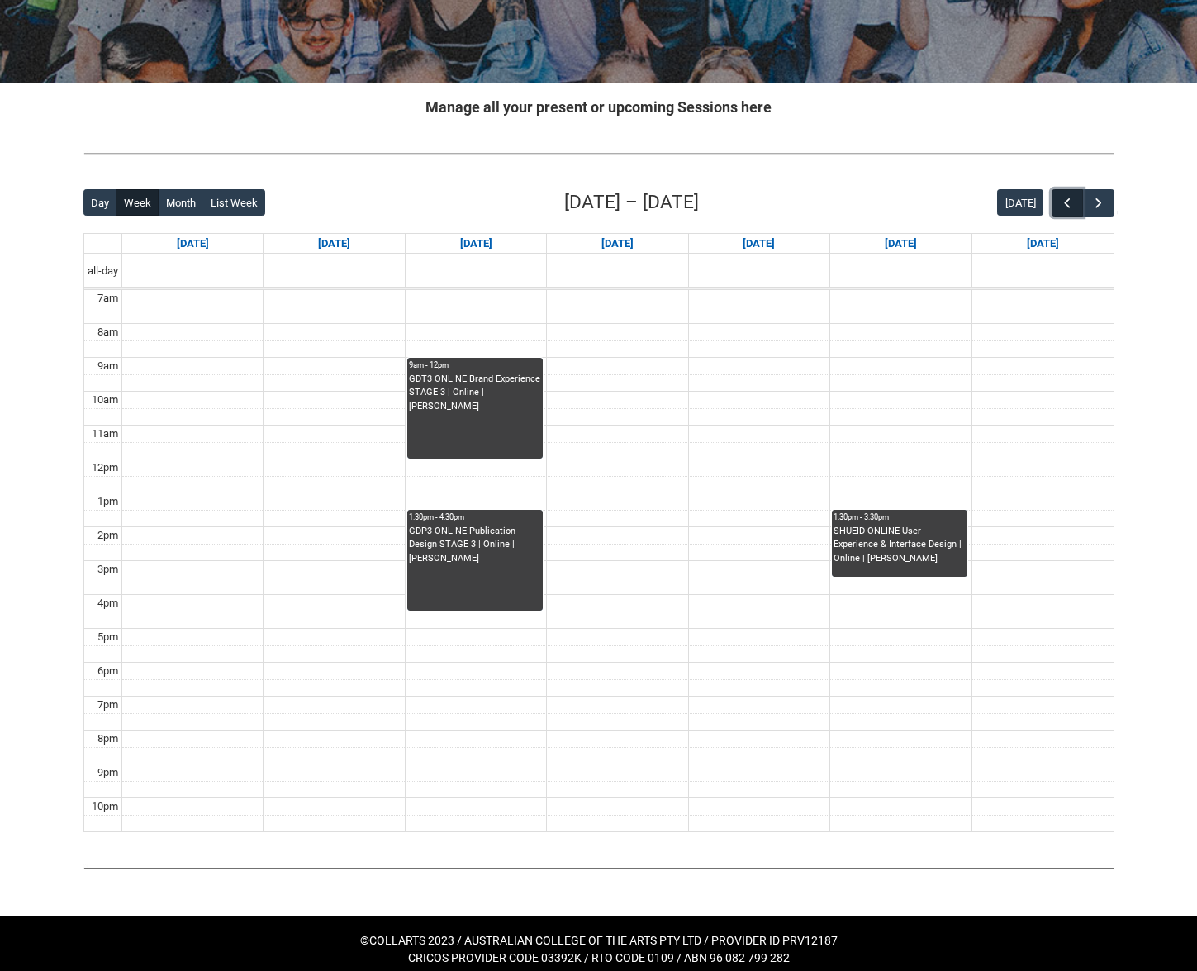
click at [1065, 206] on span "button" at bounding box center [1067, 203] width 17 height 17
click at [1106, 212] on button "button" at bounding box center [1097, 202] width 31 height 27
click at [1099, 211] on span "button" at bounding box center [1099, 203] width 17 height 17
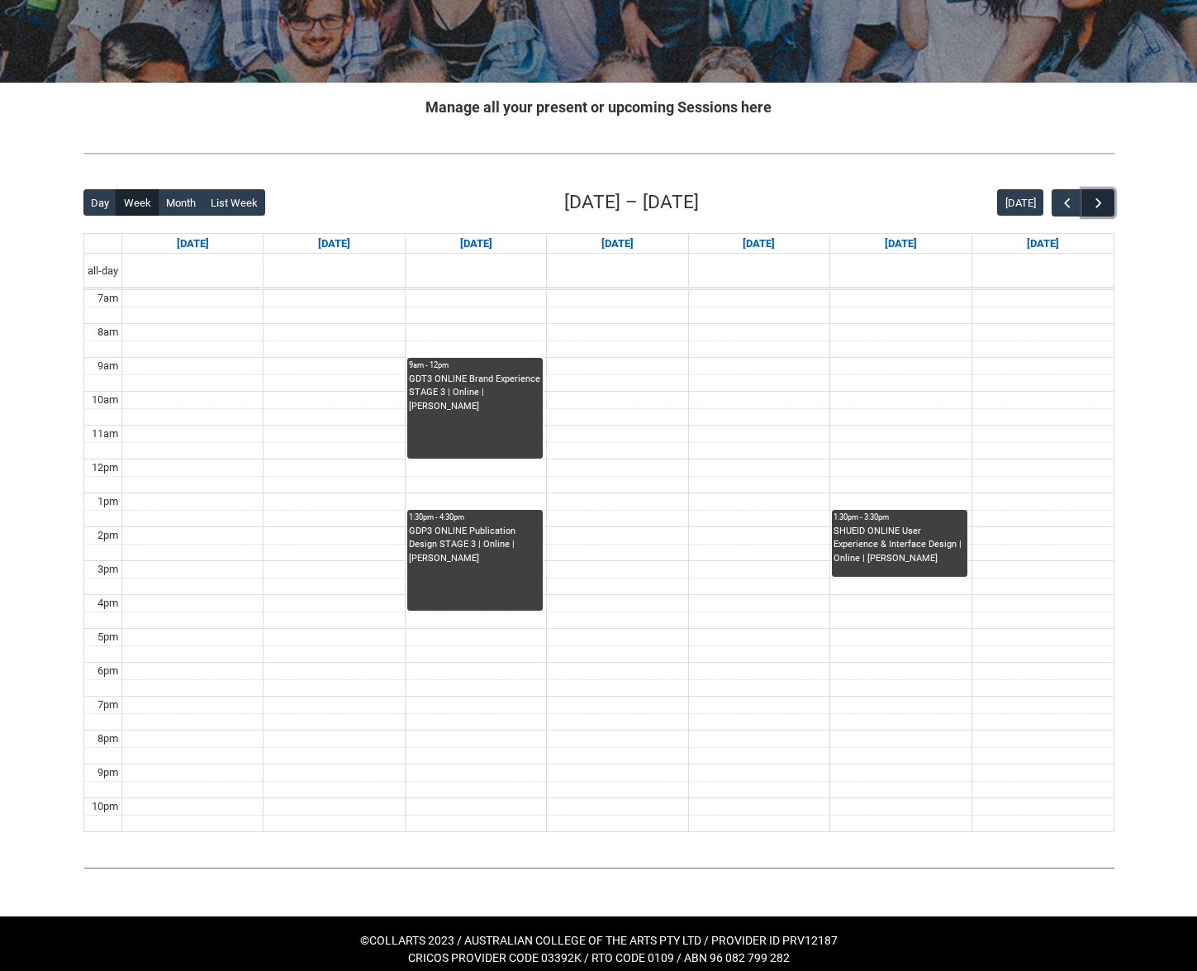
click at [1099, 211] on span "button" at bounding box center [1099, 203] width 17 height 17
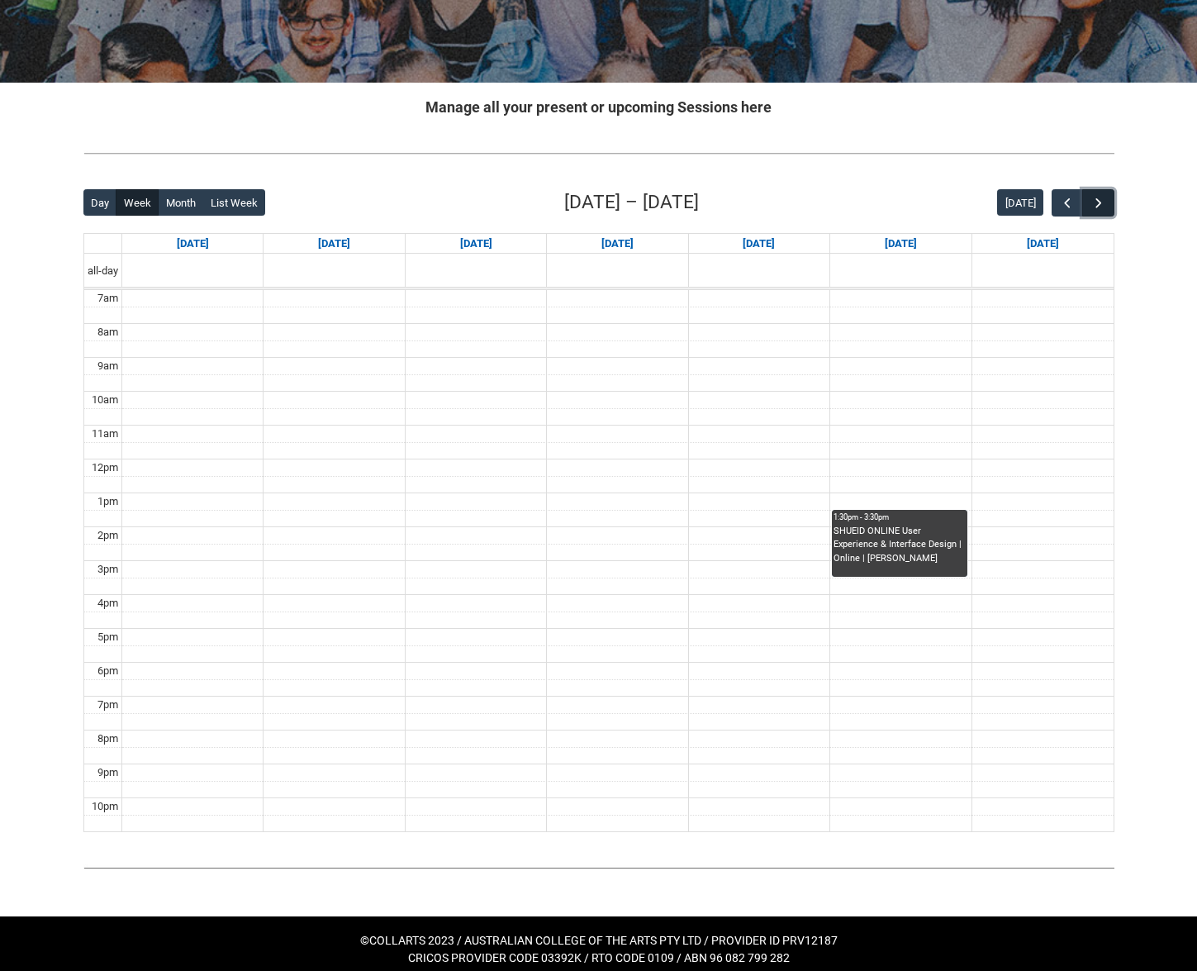
click at [1099, 211] on span "button" at bounding box center [1099, 203] width 17 height 17
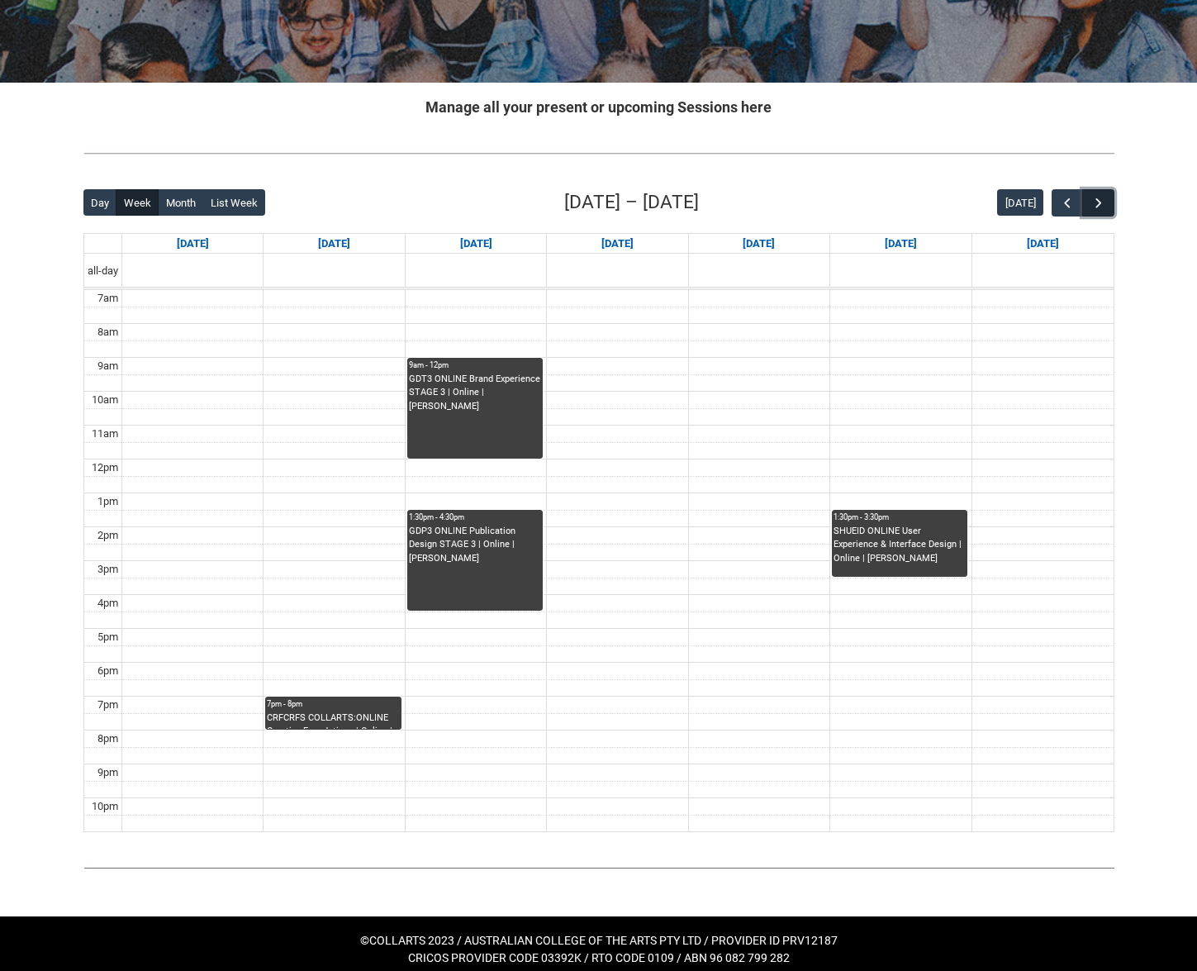
click at [1099, 211] on span "button" at bounding box center [1099, 203] width 17 height 17
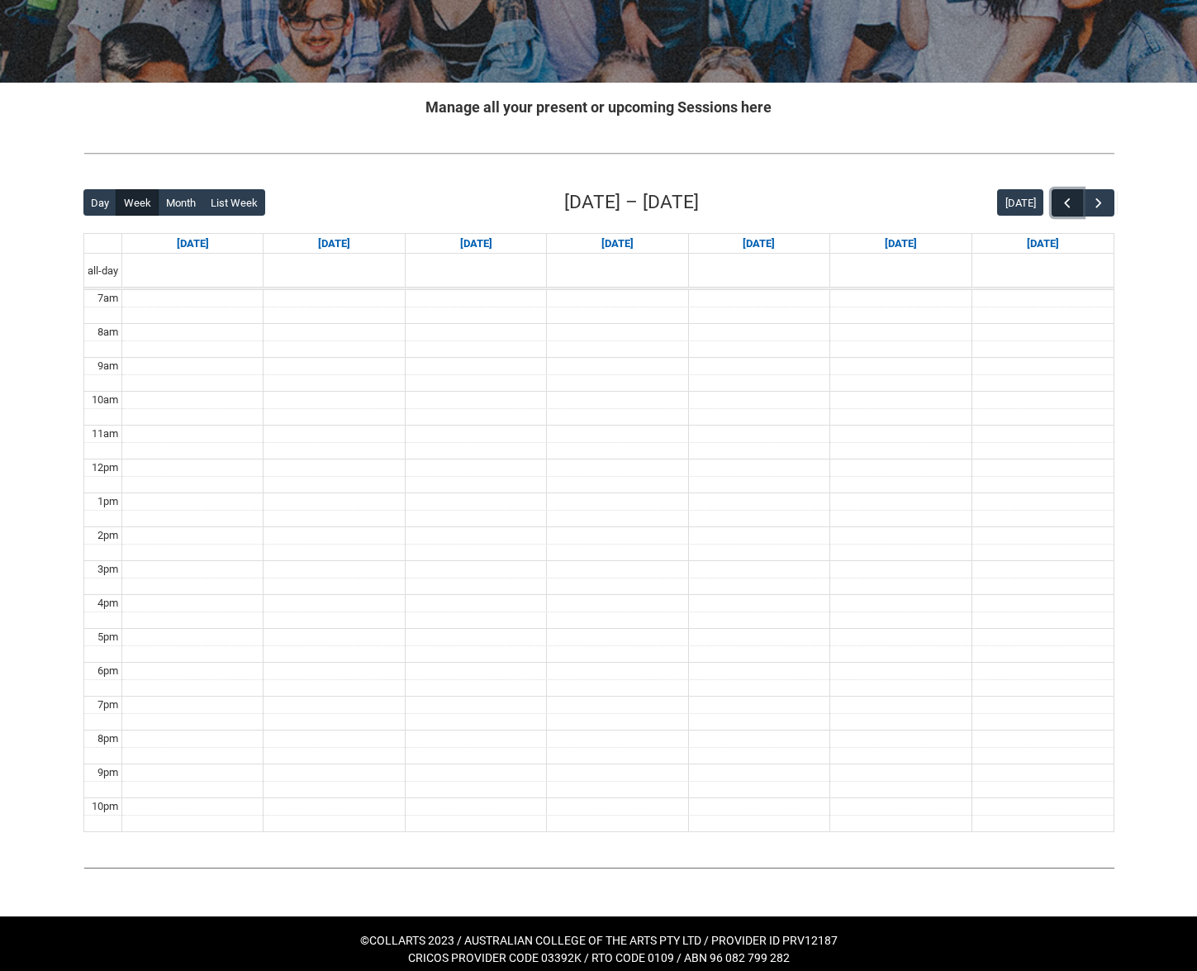
click at [1065, 200] on span "button" at bounding box center [1067, 203] width 17 height 17
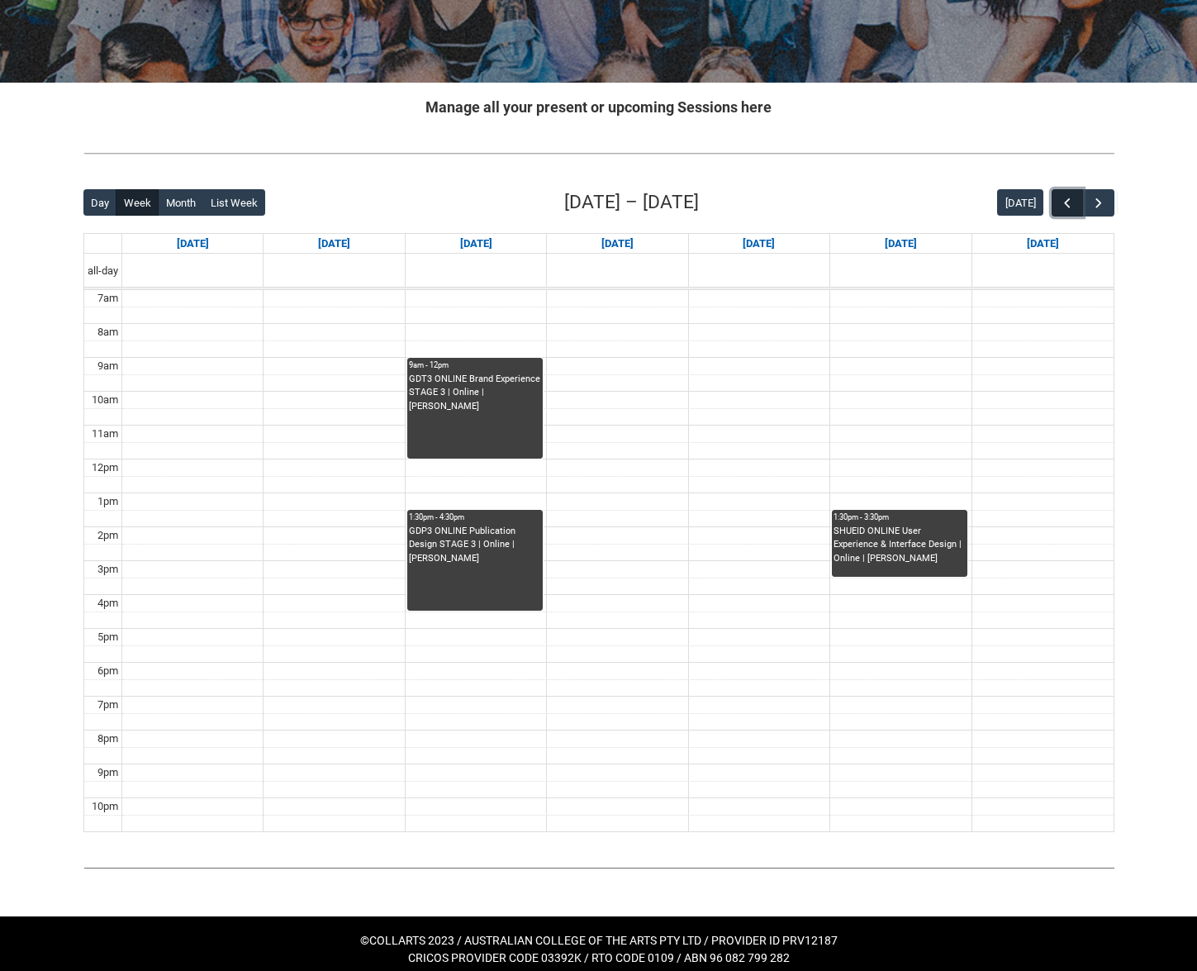
click at [1065, 200] on span "button" at bounding box center [1067, 203] width 17 height 17
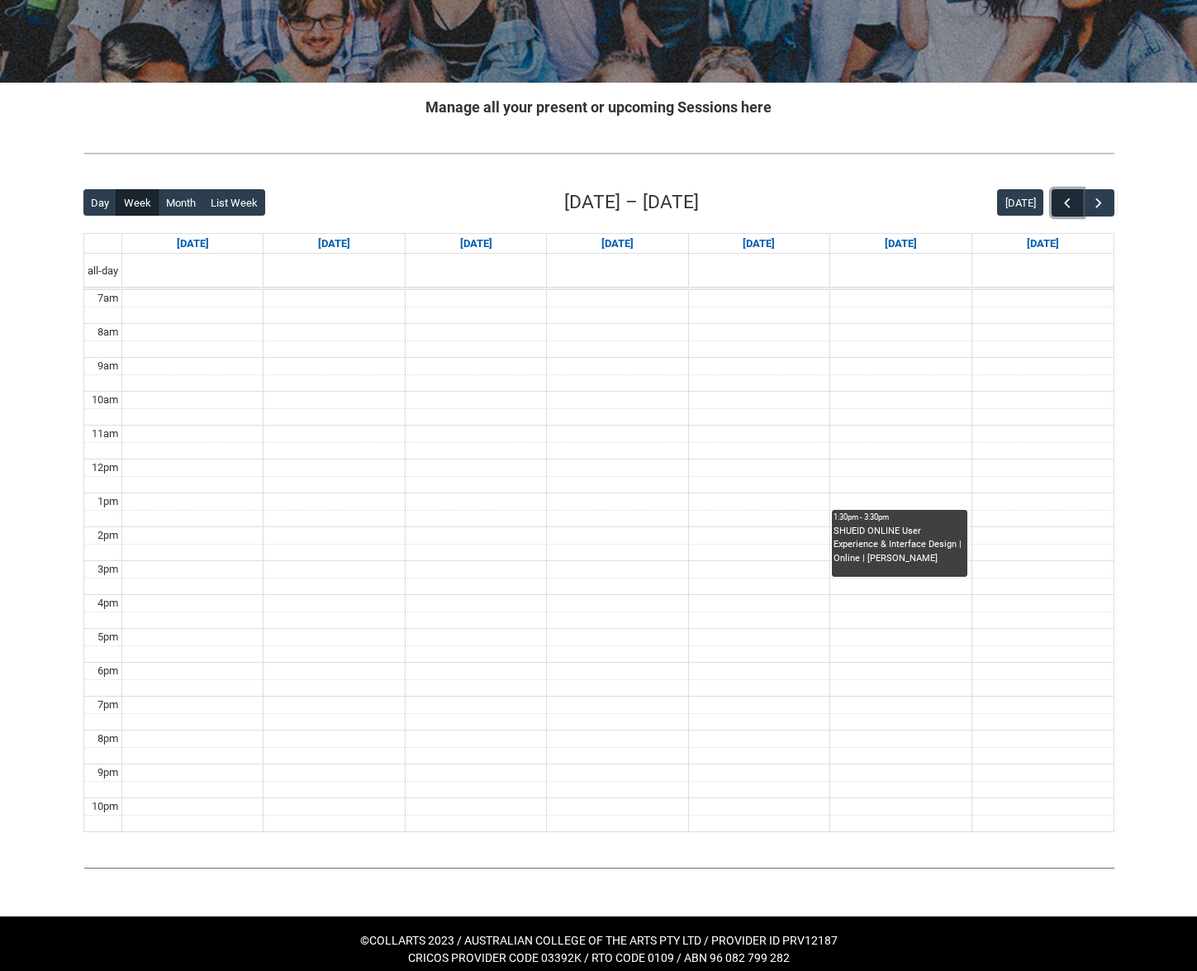
click at [1065, 200] on span "button" at bounding box center [1067, 203] width 17 height 17
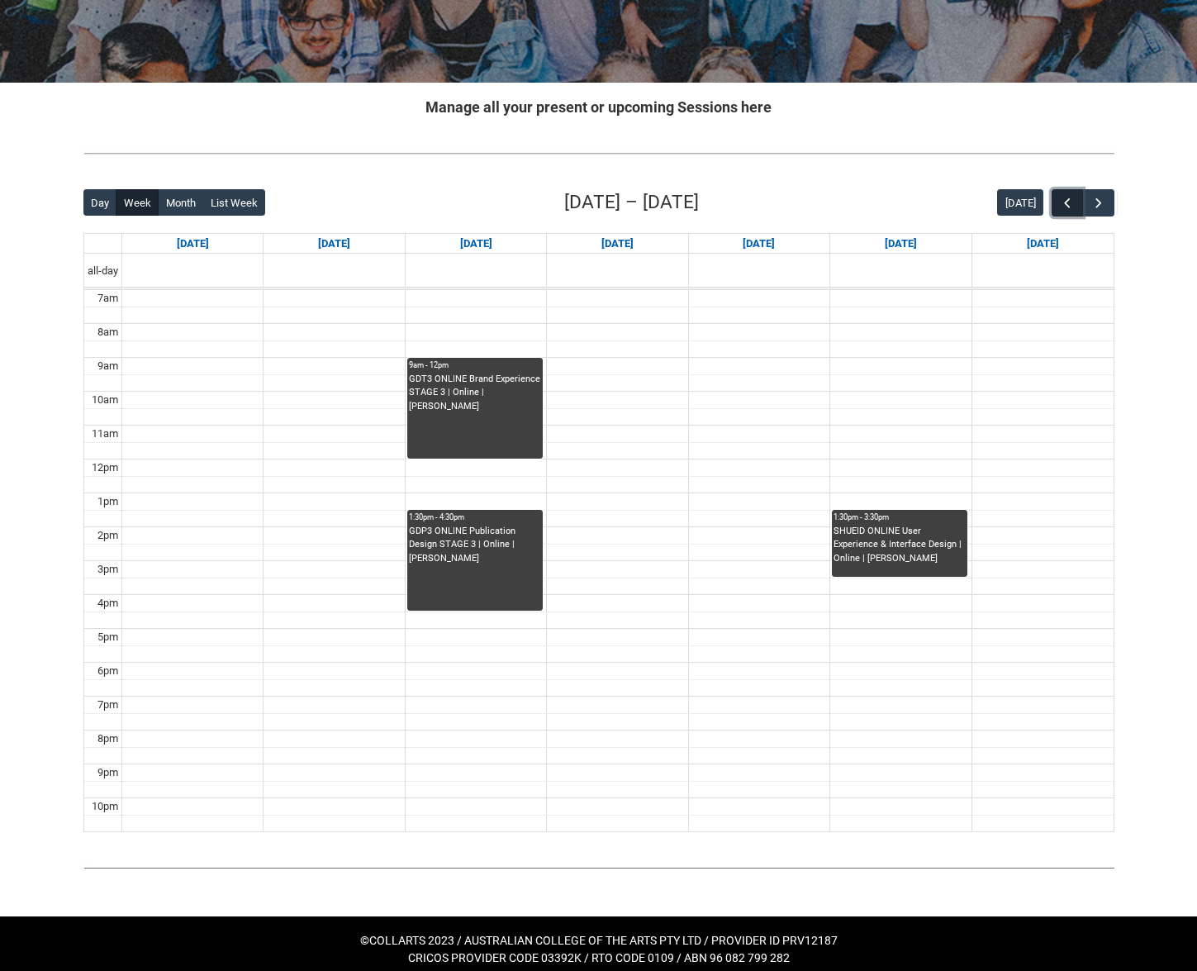
click at [1065, 200] on span "button" at bounding box center [1067, 203] width 17 height 17
click at [1103, 201] on button "button" at bounding box center [1097, 202] width 31 height 27
click at [1099, 201] on span "button" at bounding box center [1099, 203] width 17 height 17
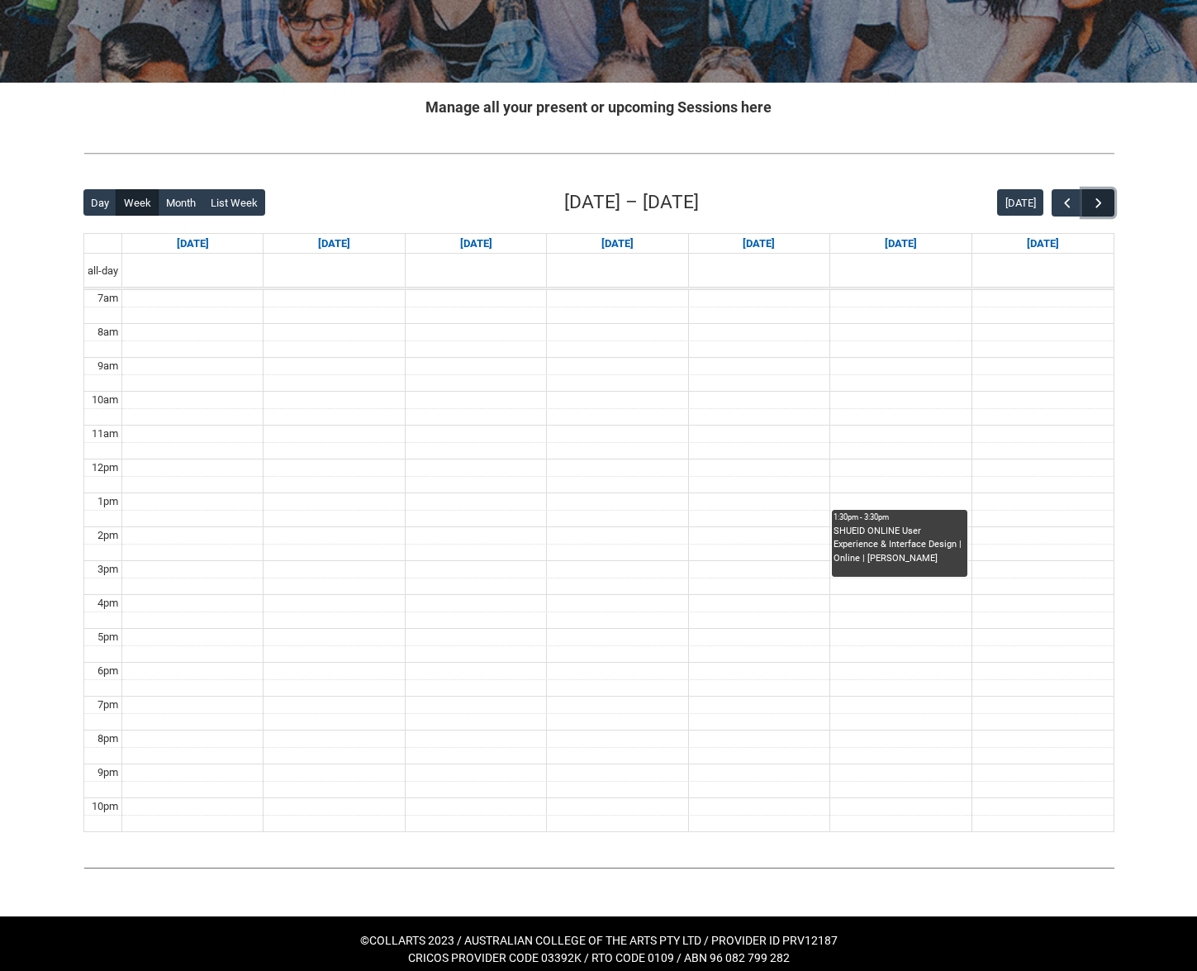
click at [1099, 201] on span "button" at bounding box center [1099, 203] width 17 height 17
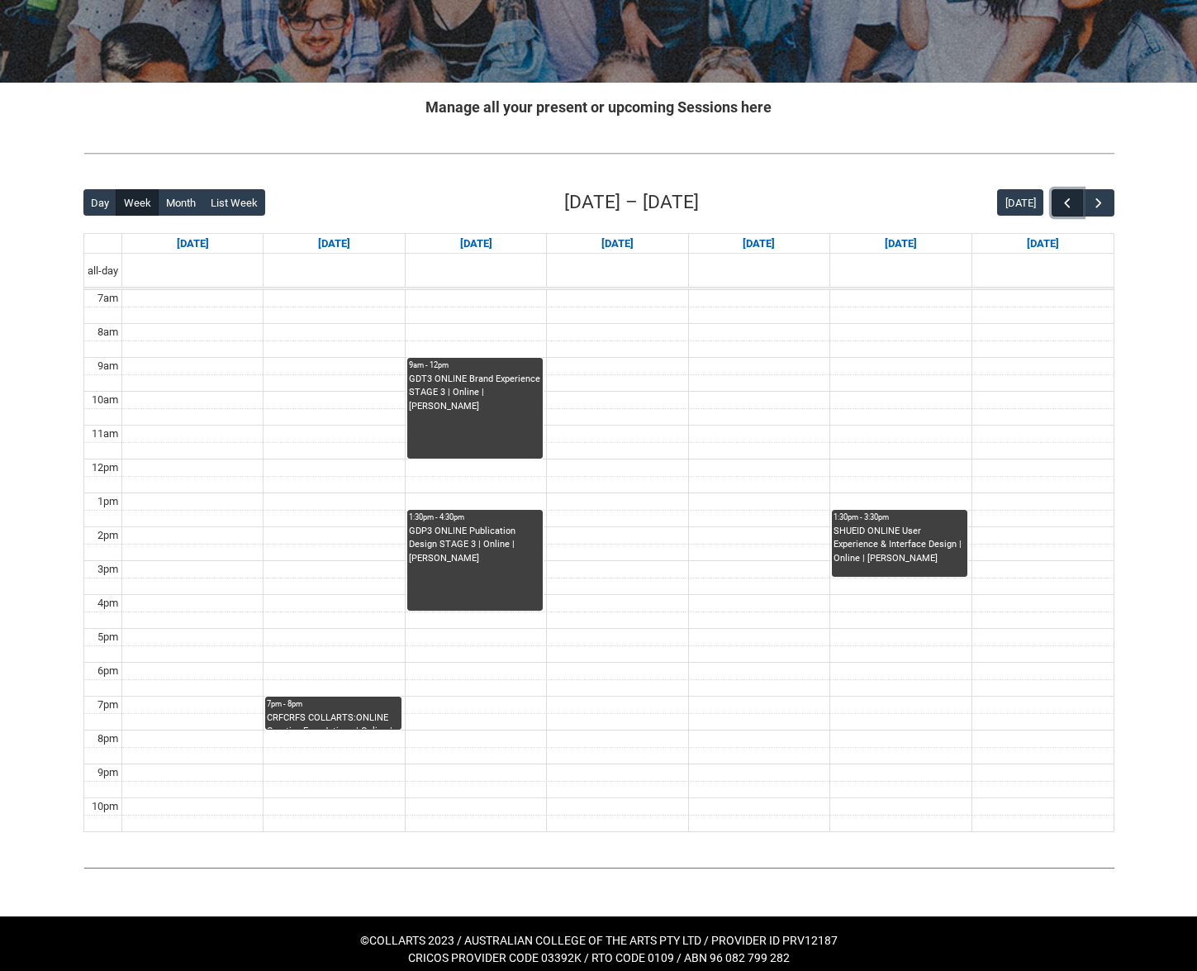
click at [1059, 190] on button "button" at bounding box center [1067, 202] width 31 height 27
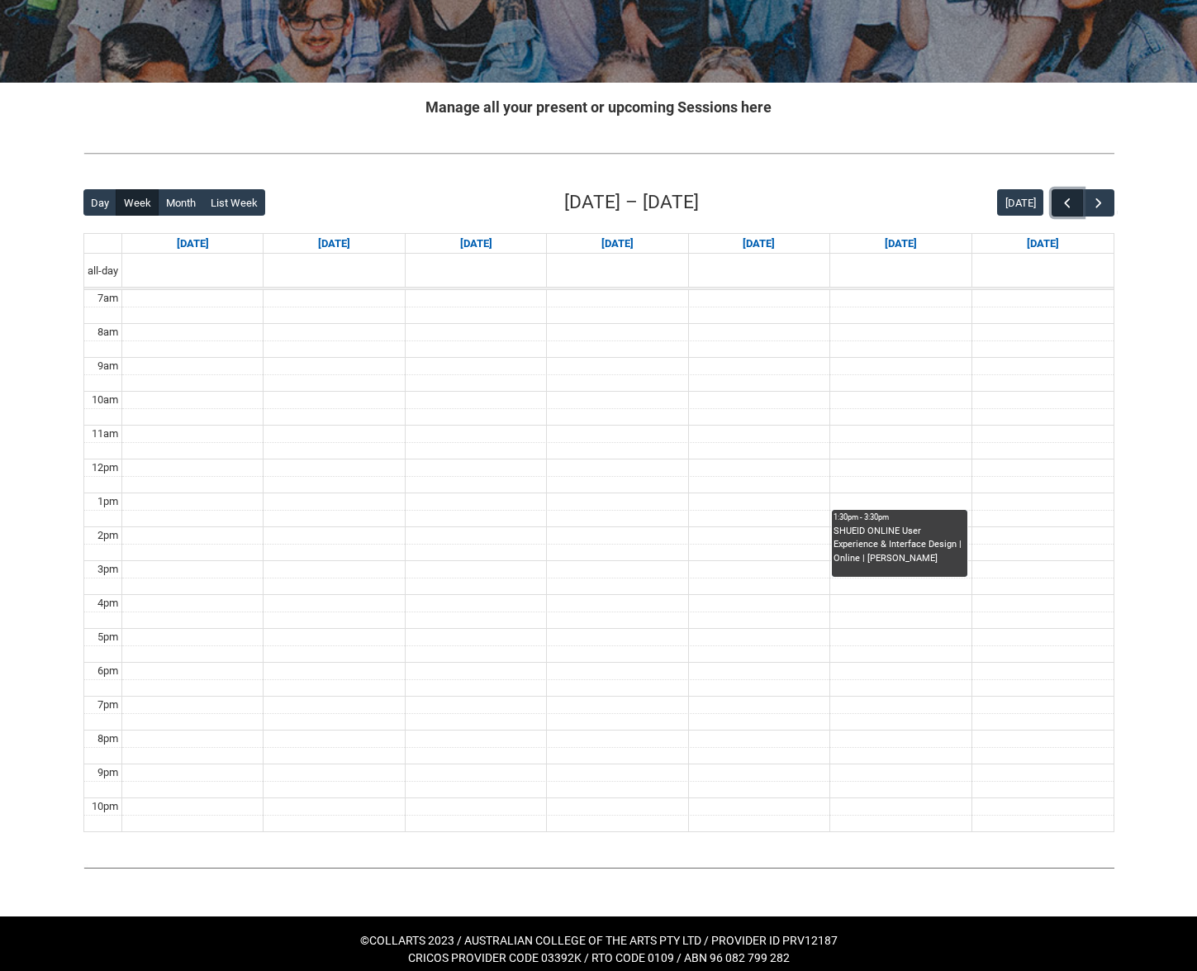
click at [1059, 190] on button "button" at bounding box center [1067, 202] width 31 height 27
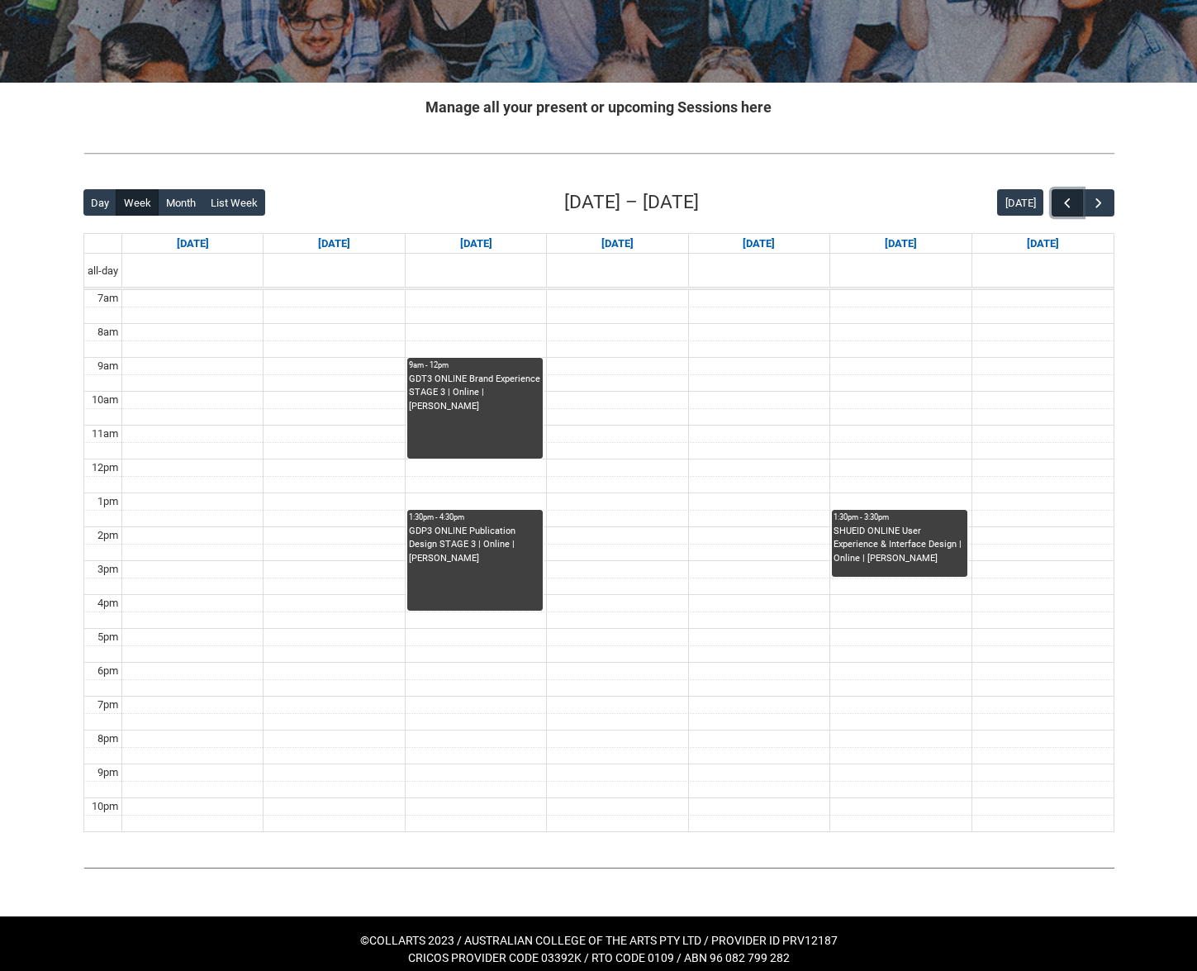
click at [1059, 190] on button "button" at bounding box center [1067, 202] width 31 height 27
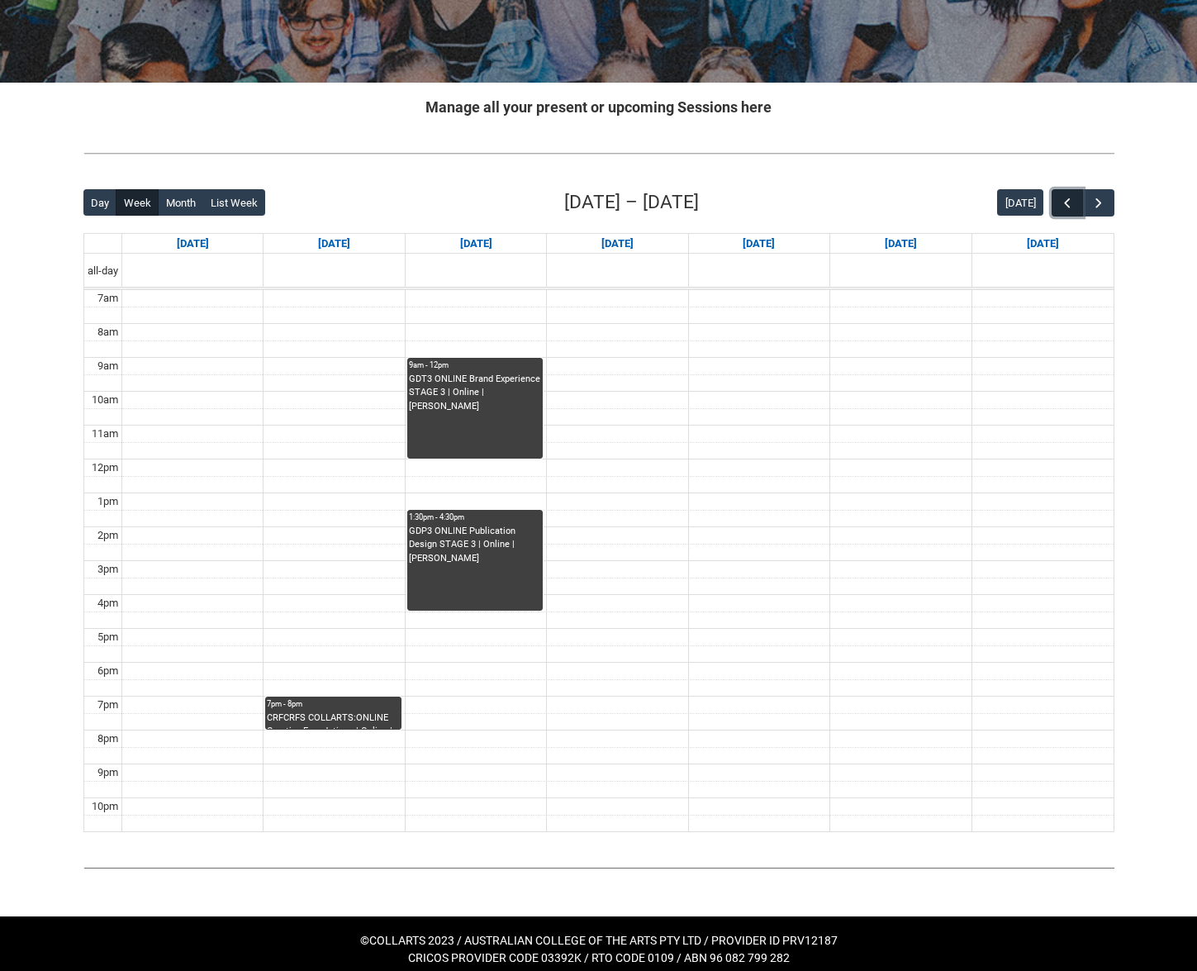
click at [1059, 190] on button "button" at bounding box center [1067, 202] width 31 height 27
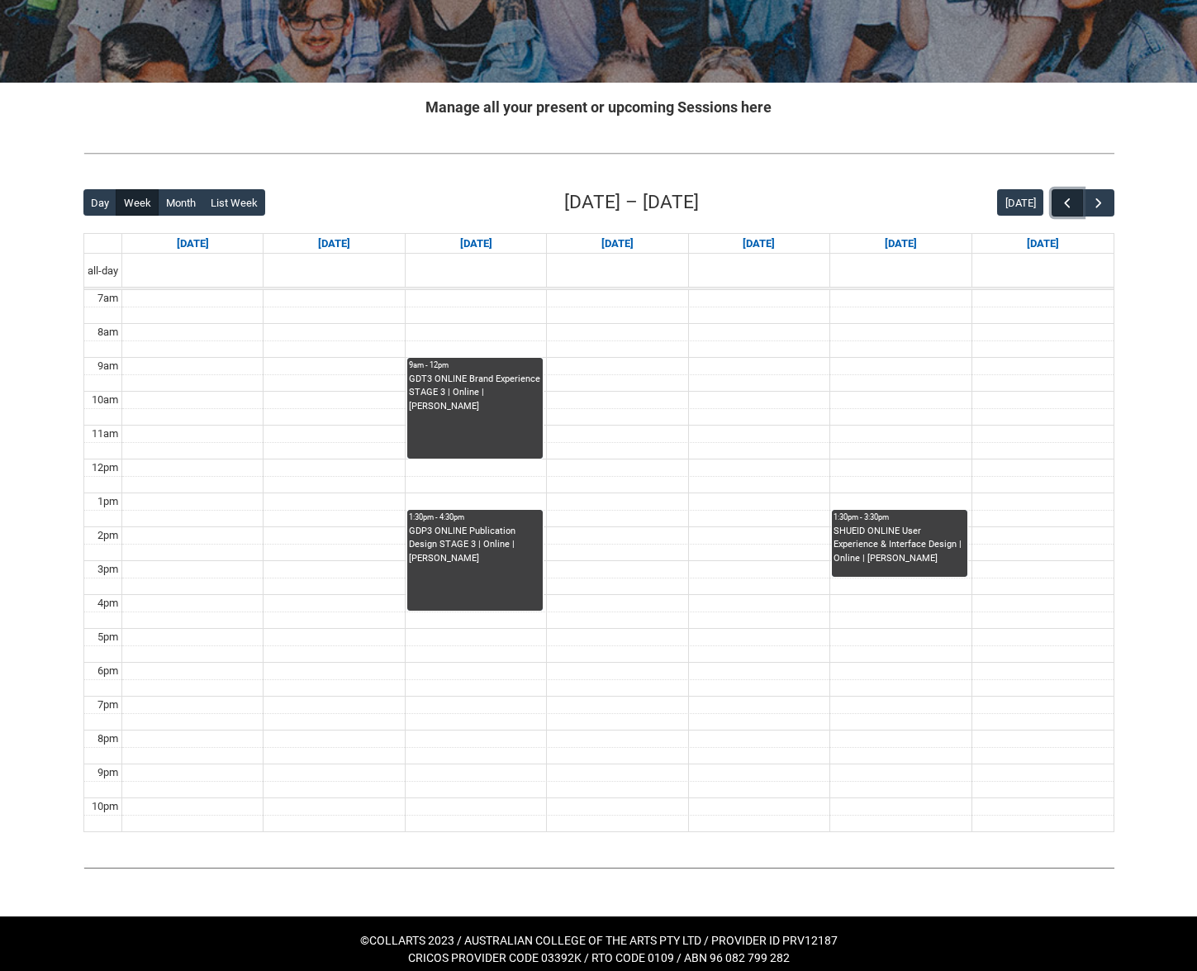
click at [1059, 190] on button "button" at bounding box center [1067, 202] width 31 height 27
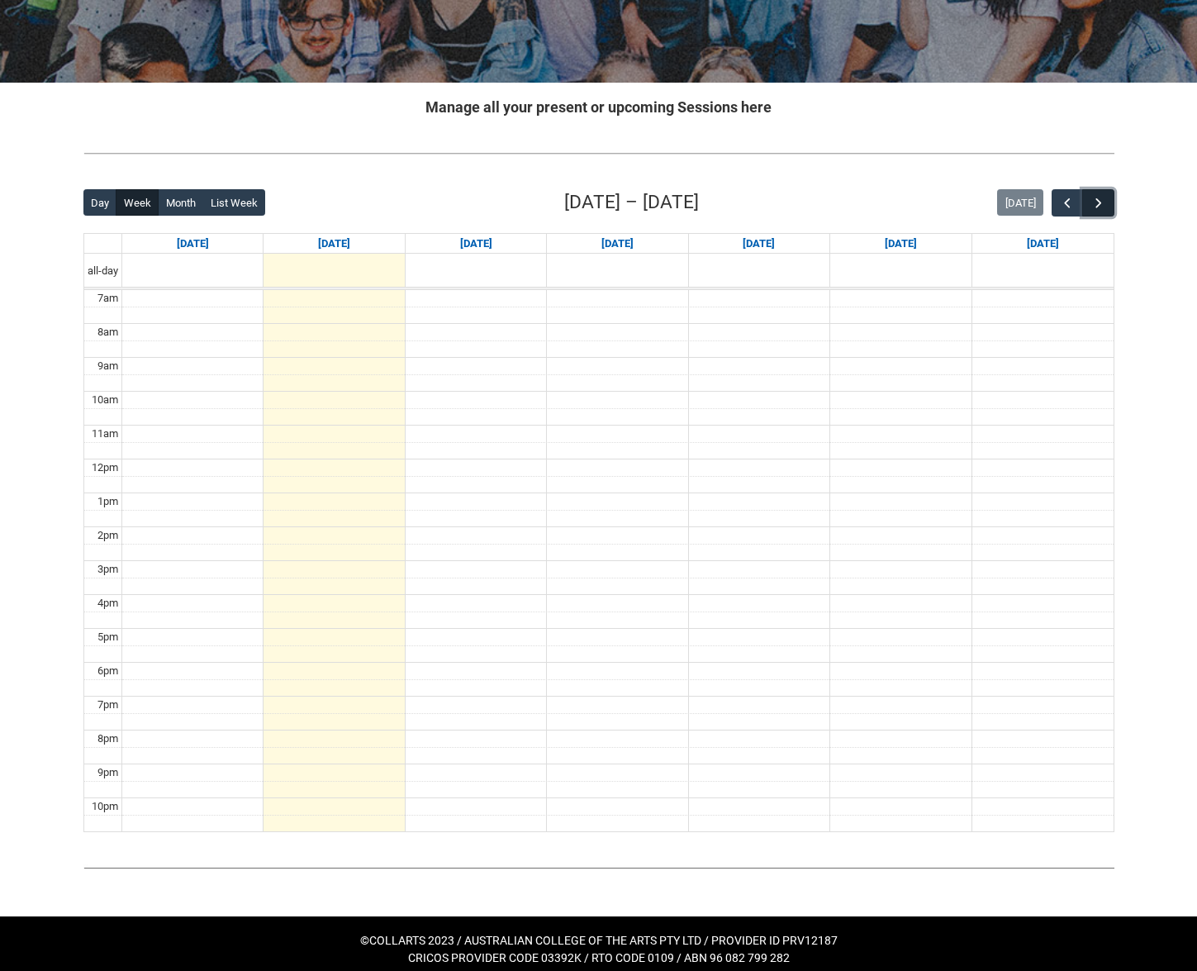
click at [1101, 200] on span "button" at bounding box center [1099, 203] width 17 height 17
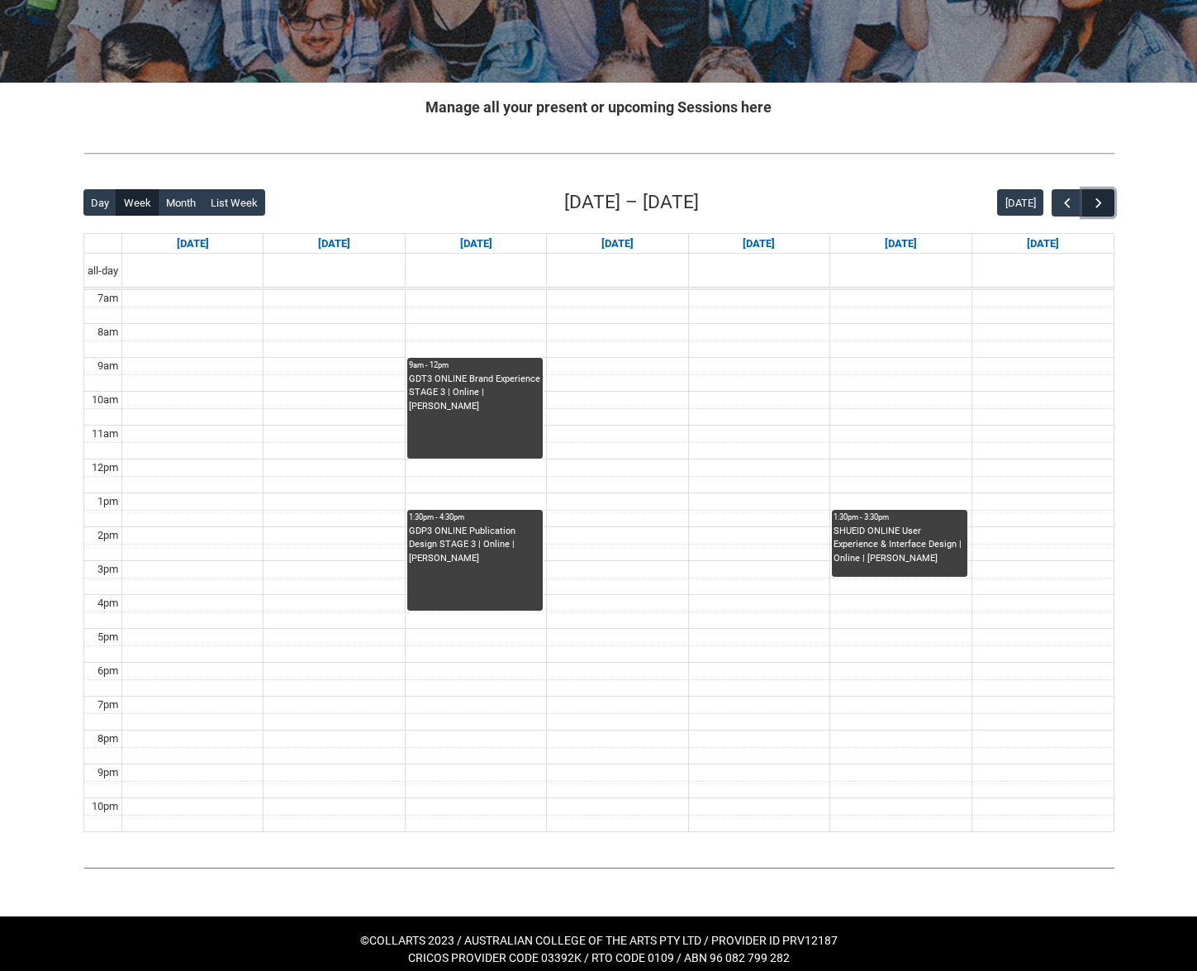
click at [1101, 200] on span "button" at bounding box center [1099, 203] width 17 height 17
